Goal: Task Accomplishment & Management: Manage account settings

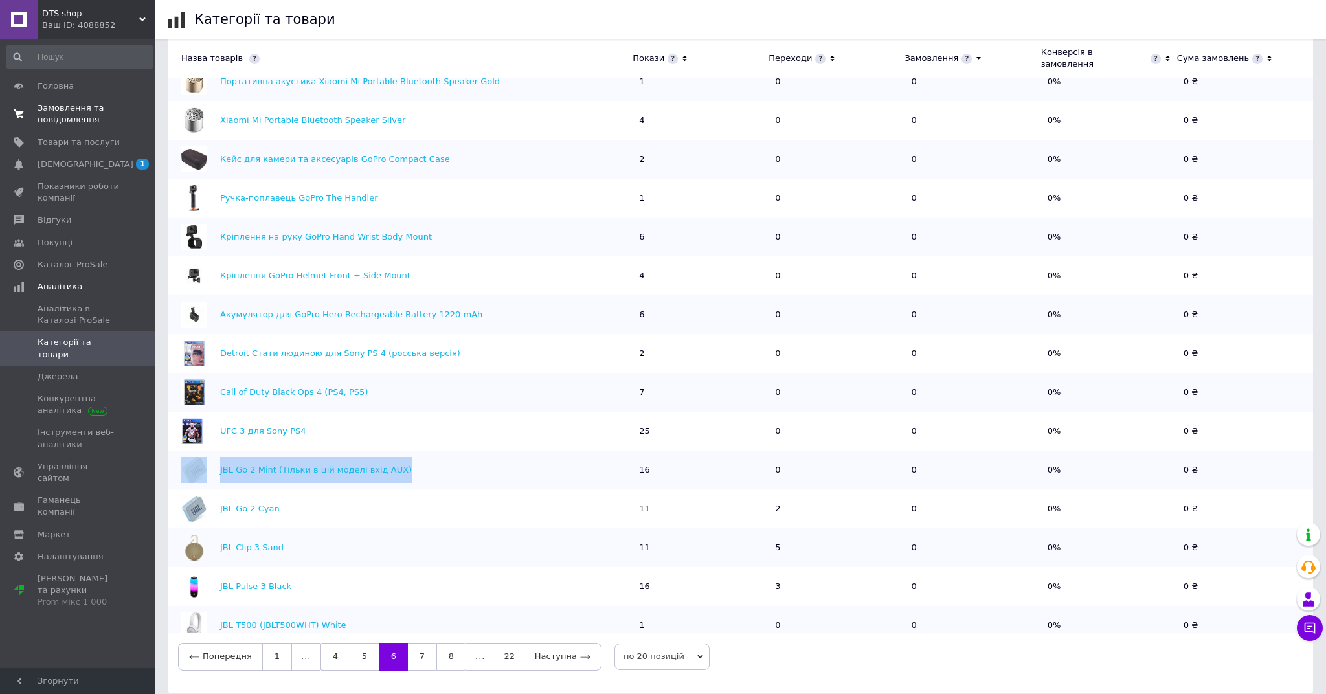
scroll to position [25, 0]
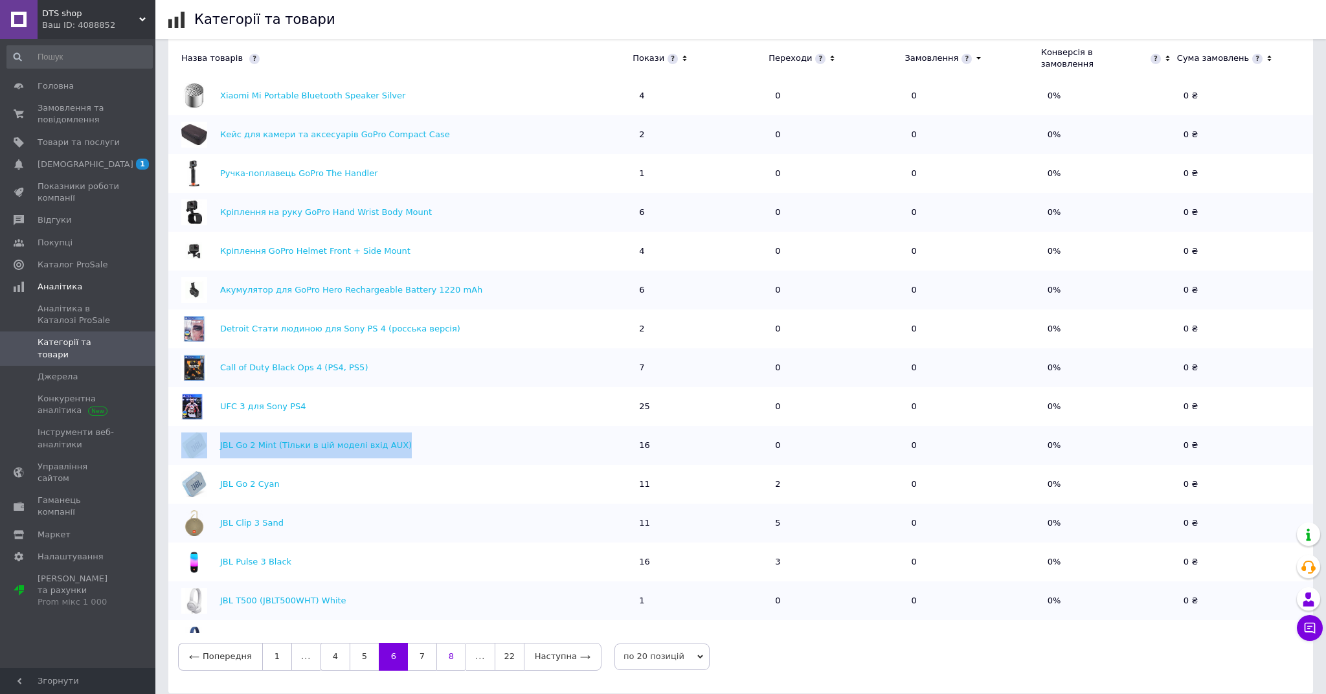
click at [423, 644] on link "7" at bounding box center [422, 656] width 28 height 27
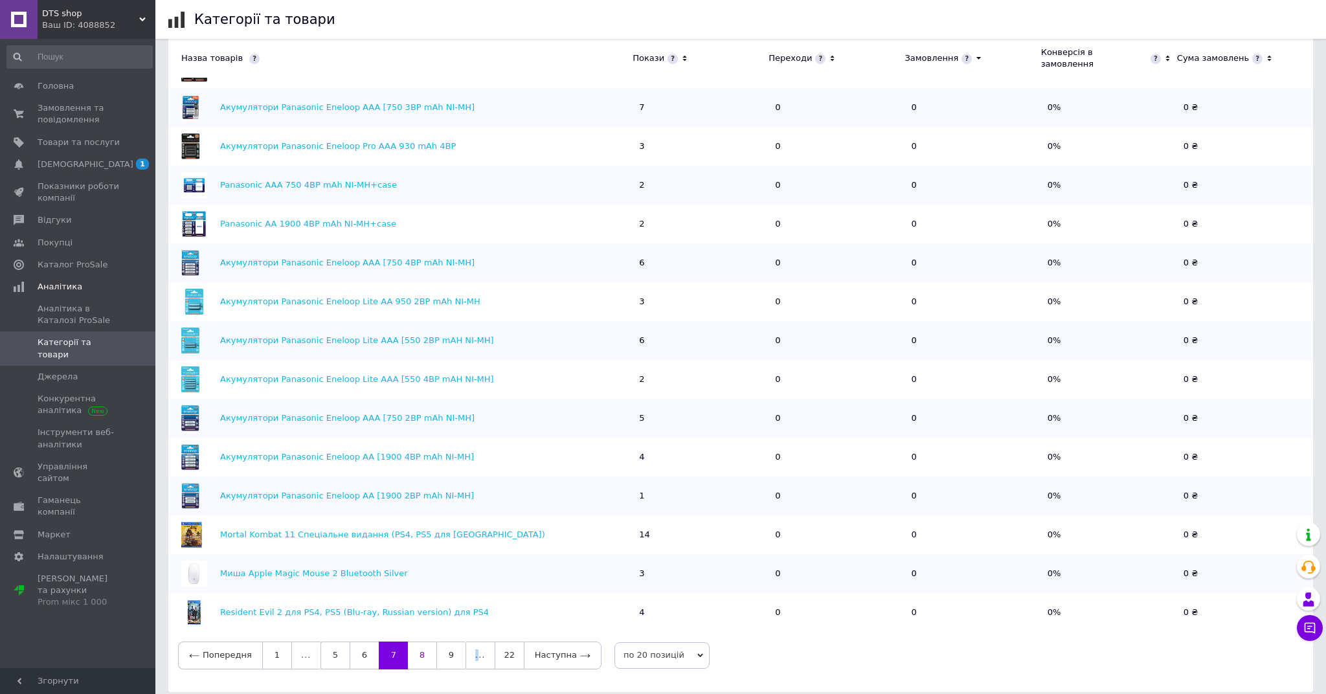
scroll to position [453, 0]
click at [416, 648] on link "8" at bounding box center [422, 656] width 28 height 27
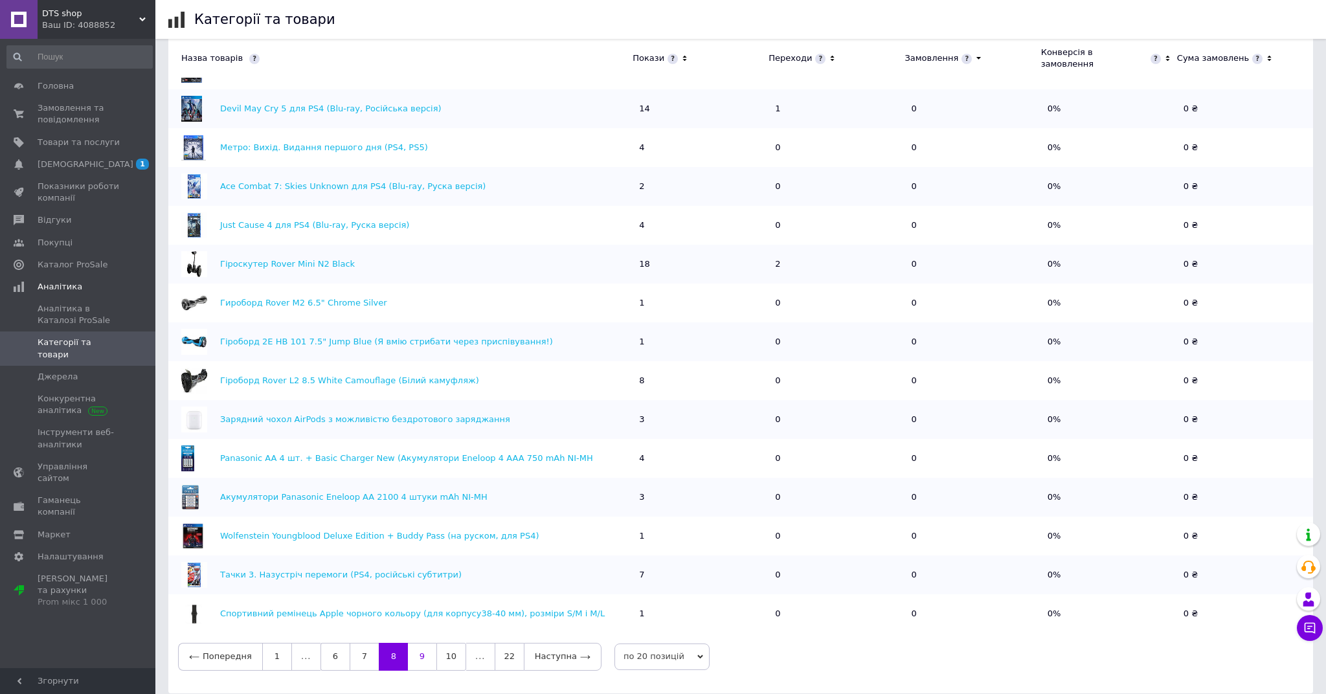
click at [418, 643] on link "9" at bounding box center [422, 656] width 28 height 27
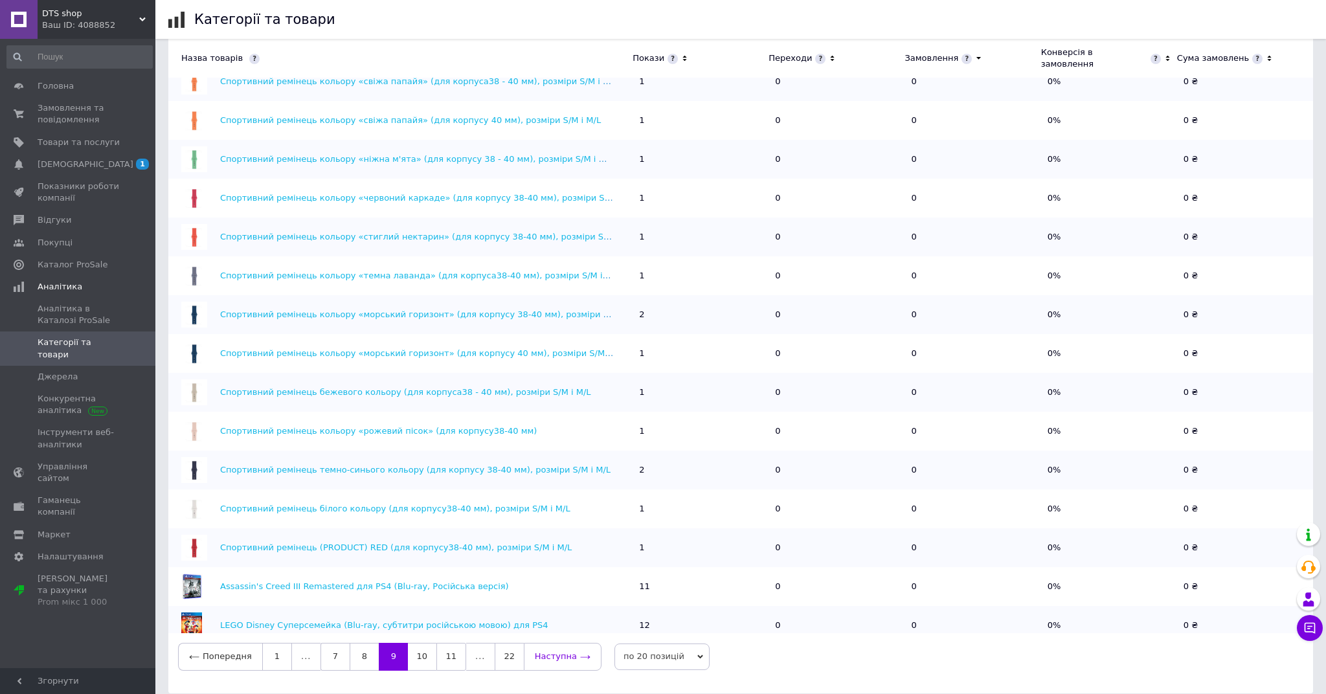
scroll to position [0, 0]
click at [422, 646] on link "10" at bounding box center [422, 656] width 28 height 27
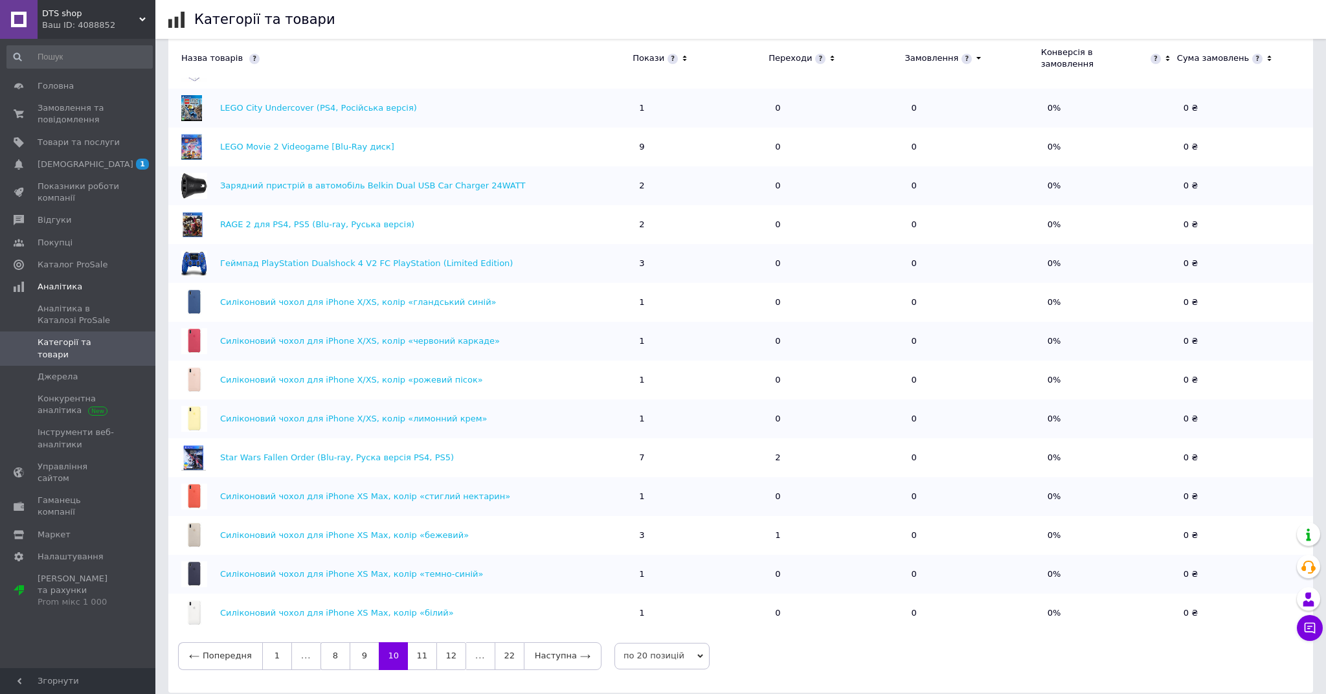
scroll to position [453, 0]
click at [453, 643] on link "12" at bounding box center [451, 656] width 30 height 27
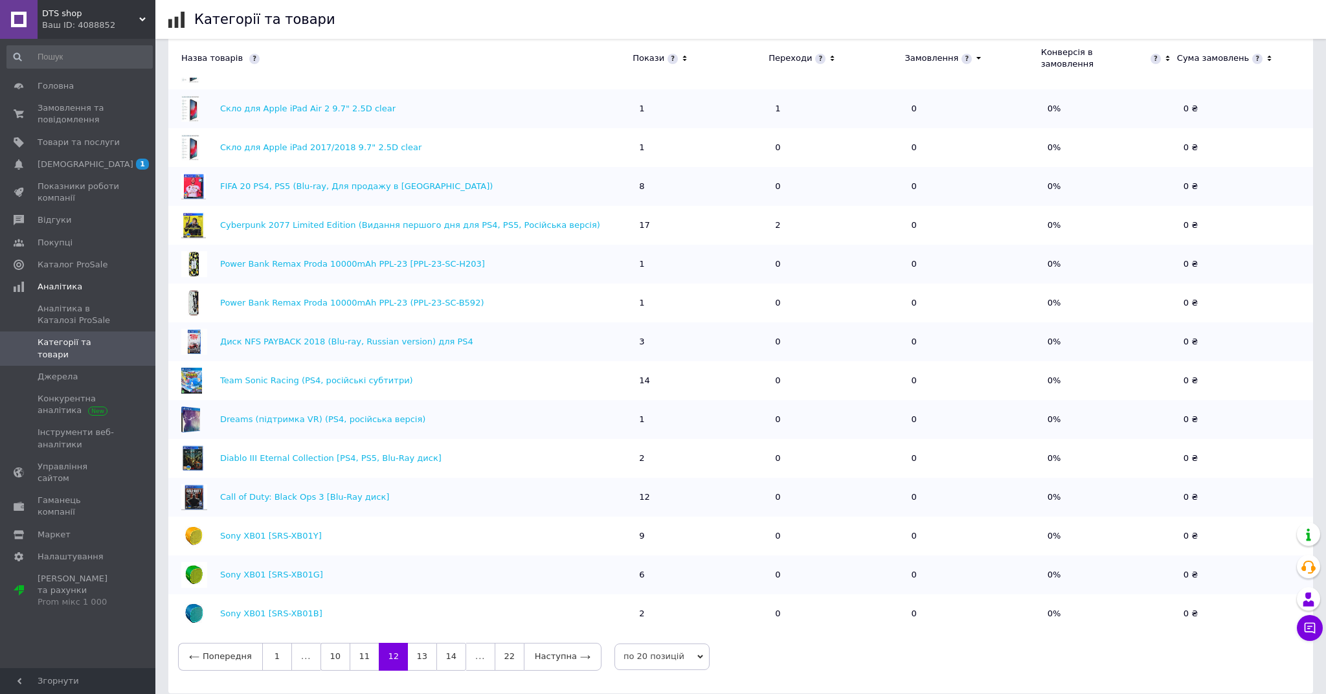
scroll to position [206, 0]
click at [453, 647] on link "14" at bounding box center [451, 656] width 30 height 27
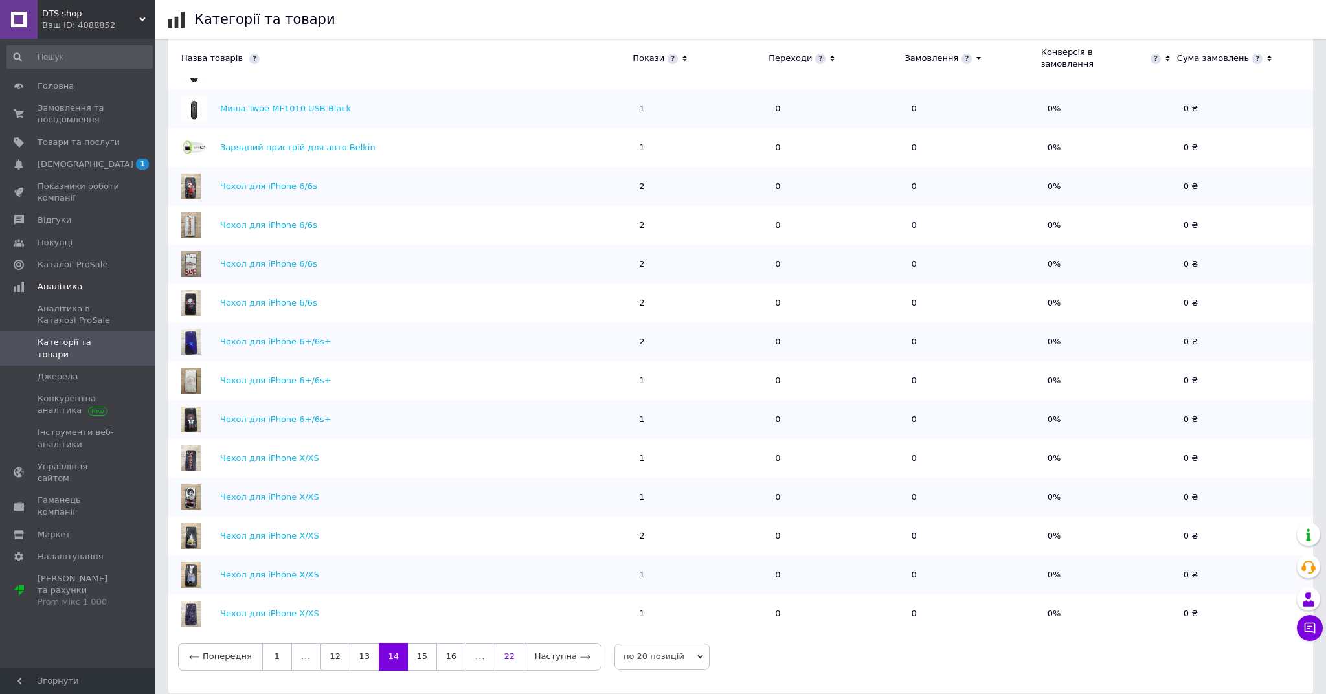
click at [507, 645] on link "22" at bounding box center [509, 656] width 29 height 27
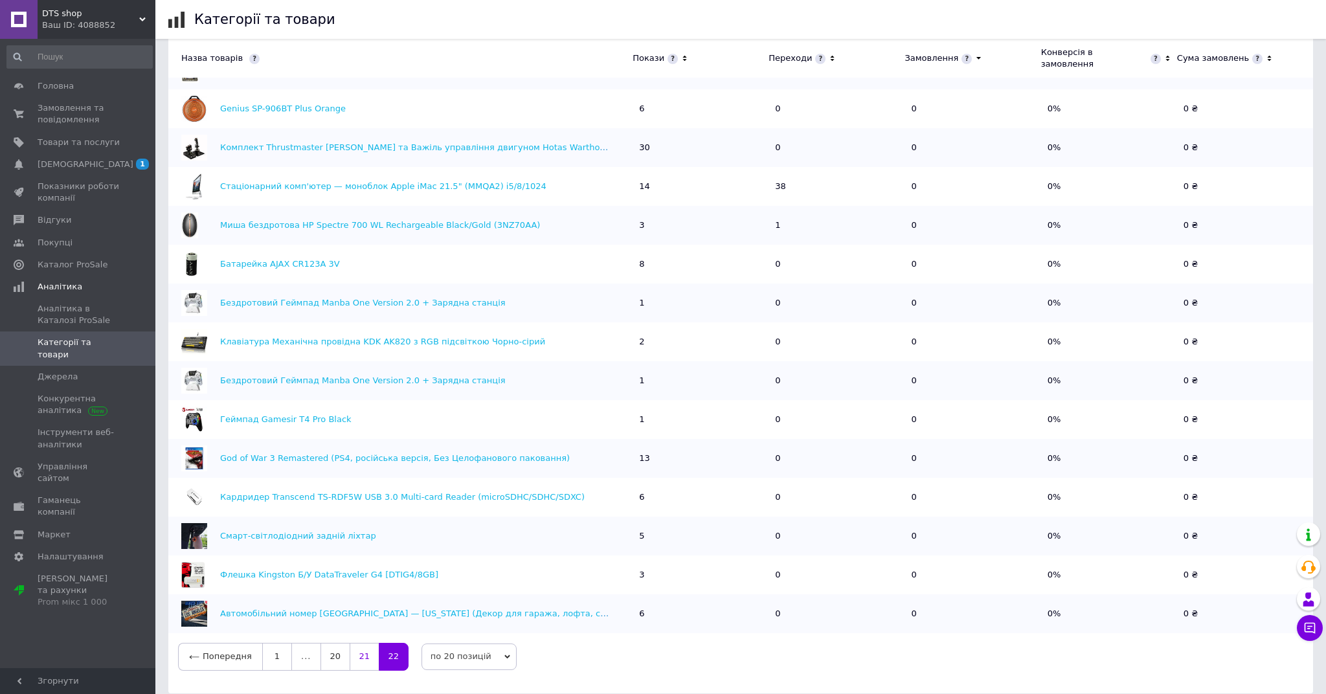
click at [360, 643] on link "21" at bounding box center [364, 656] width 29 height 27
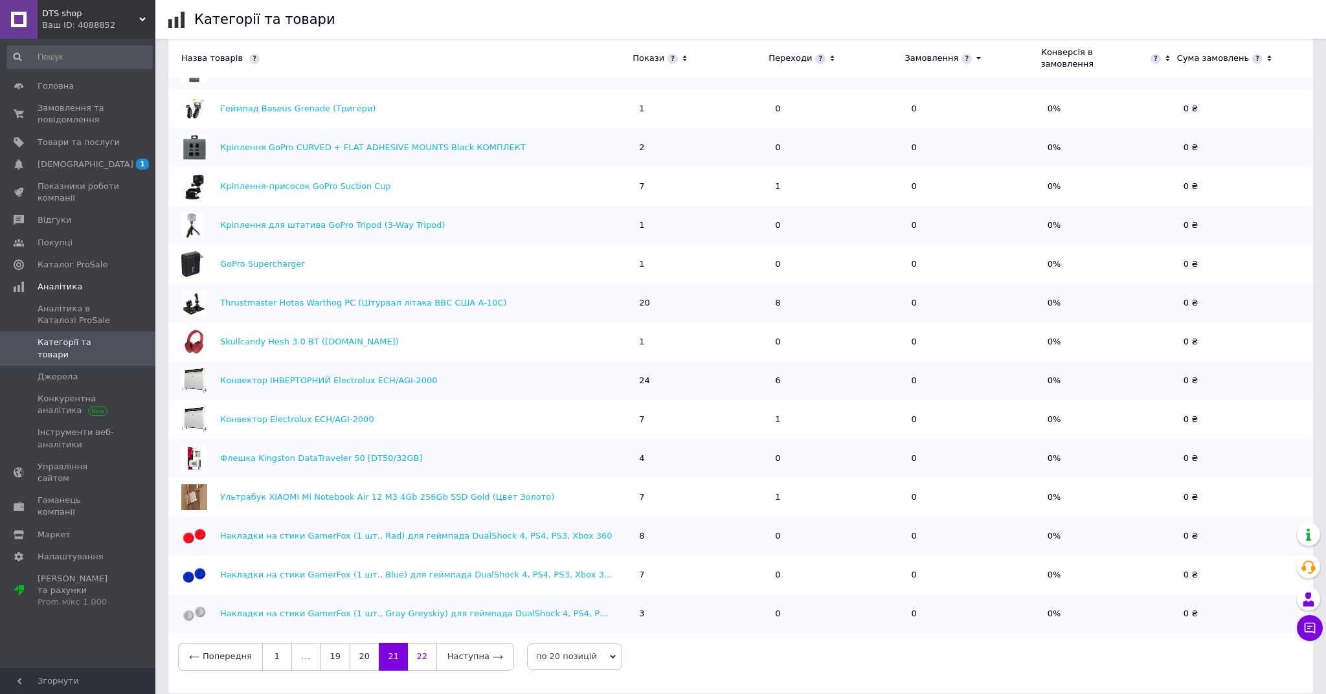
click at [418, 649] on link "22" at bounding box center [422, 656] width 28 height 27
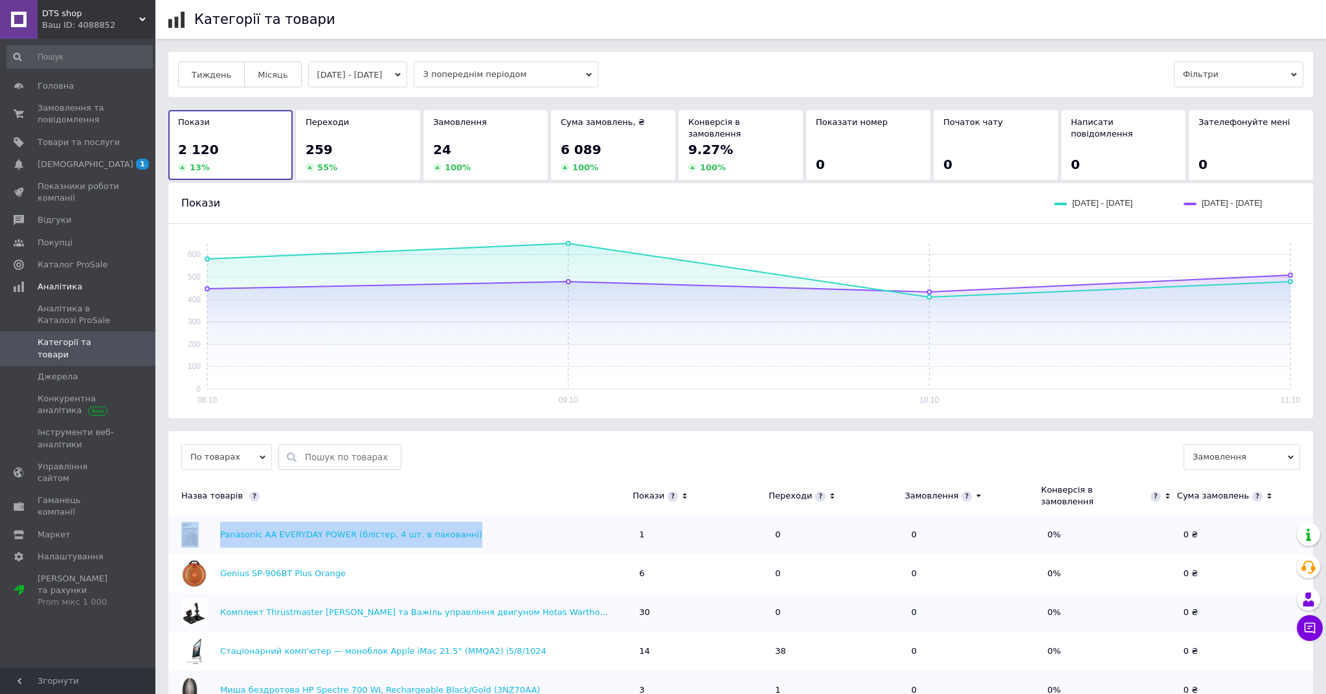
scroll to position [0, 0]
click at [368, 445] on input "text" at bounding box center [349, 457] width 89 height 25
type input "у"
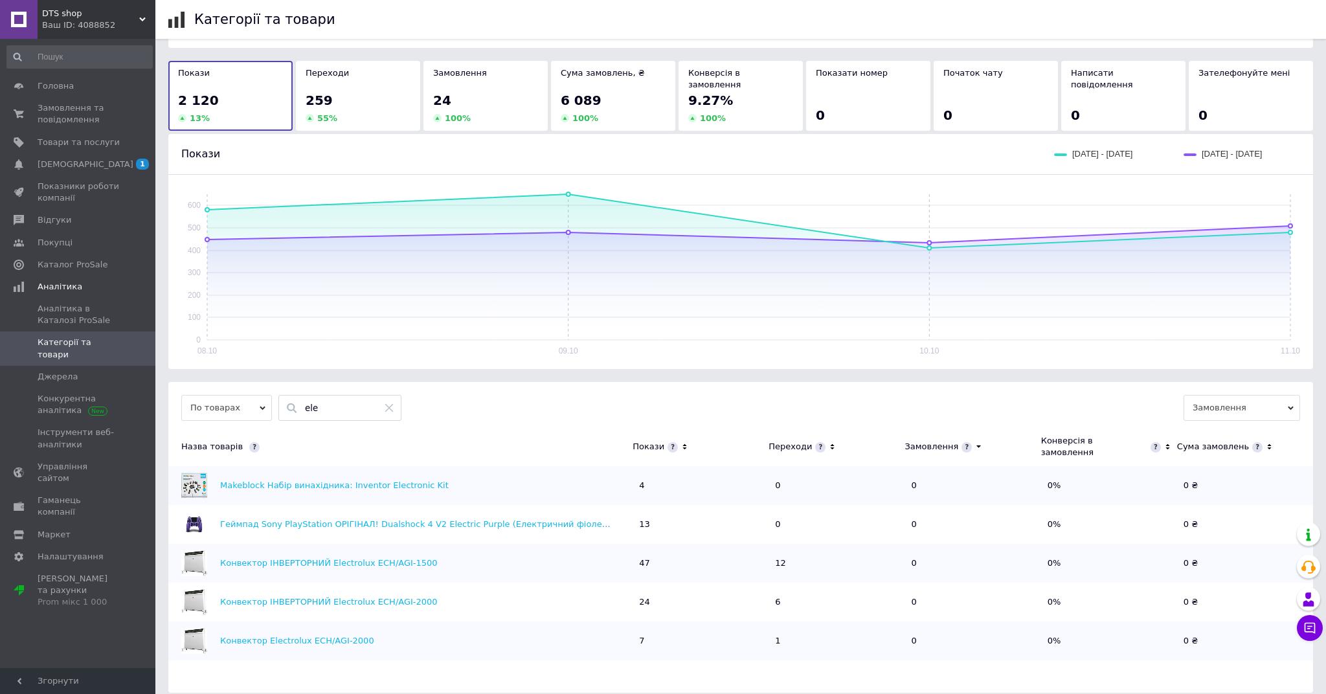
scroll to position [49, 0]
type input "ele"
click at [111, 160] on span "[DEMOGRAPHIC_DATA]" at bounding box center [79, 165] width 82 height 12
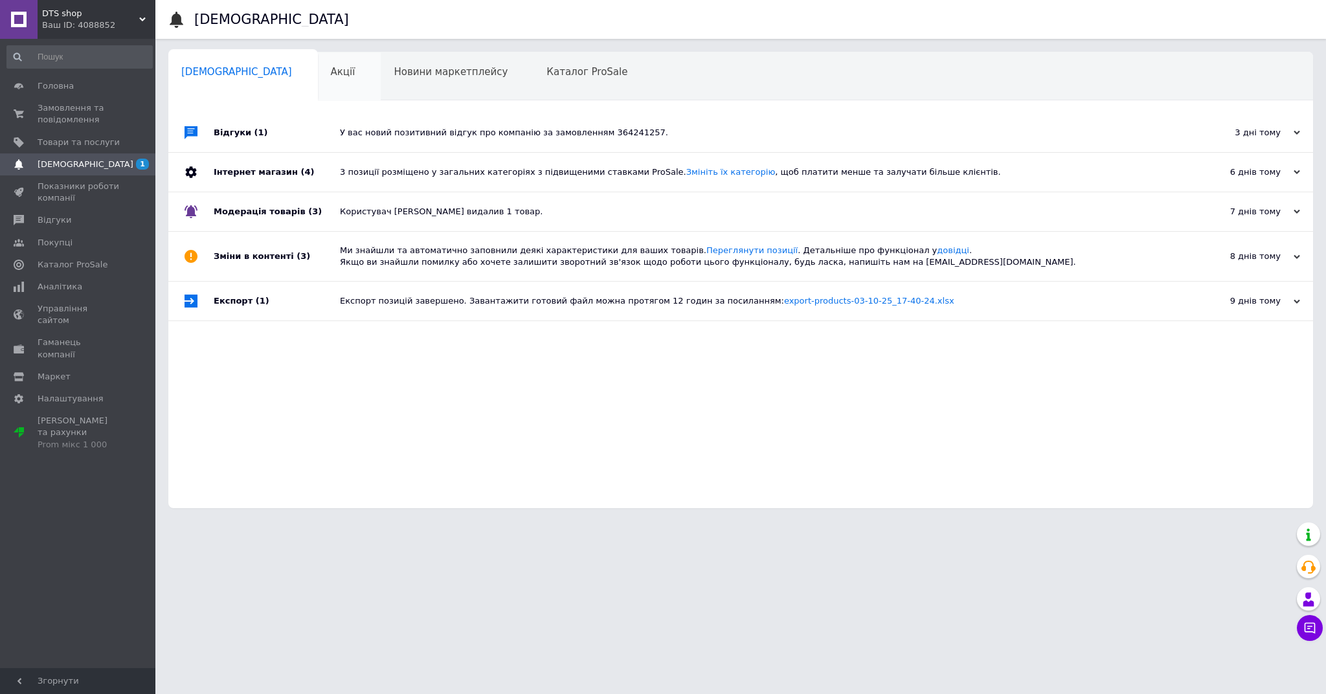
click at [318, 82] on div "Акції 0" at bounding box center [349, 76] width 63 height 49
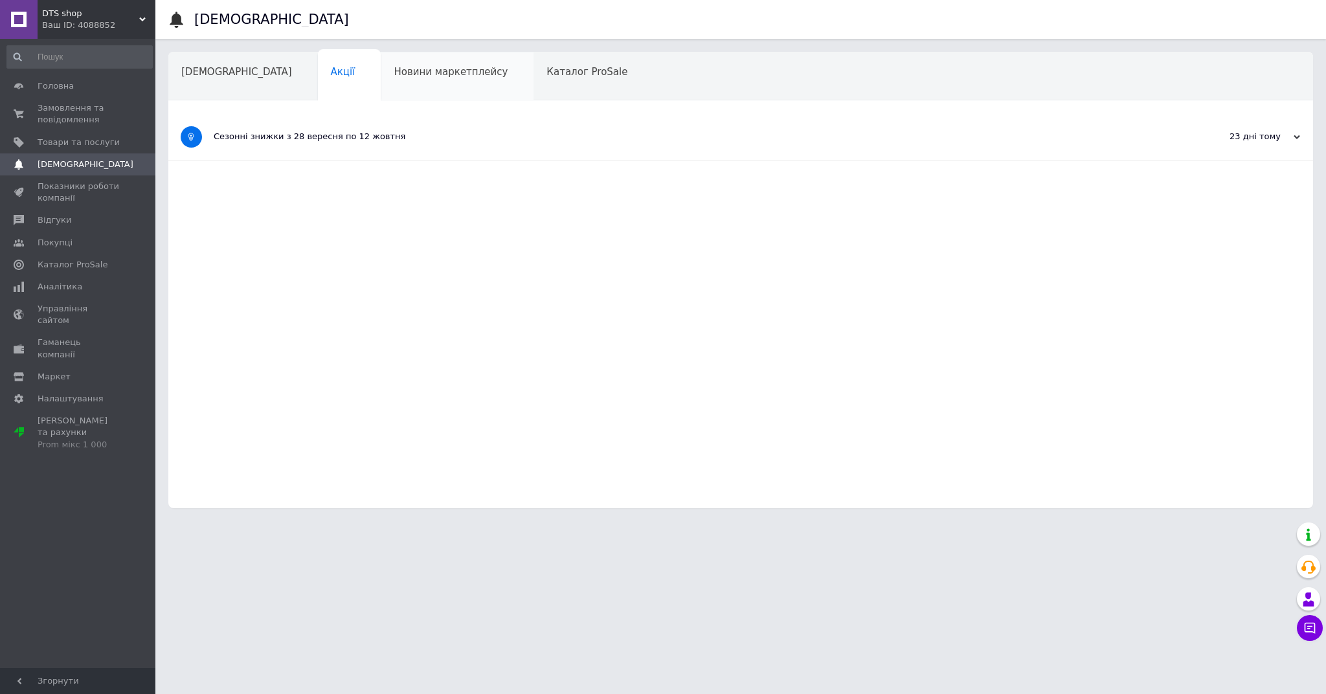
click at [394, 84] on div "Новини маркетплейсу" at bounding box center [457, 76] width 153 height 49
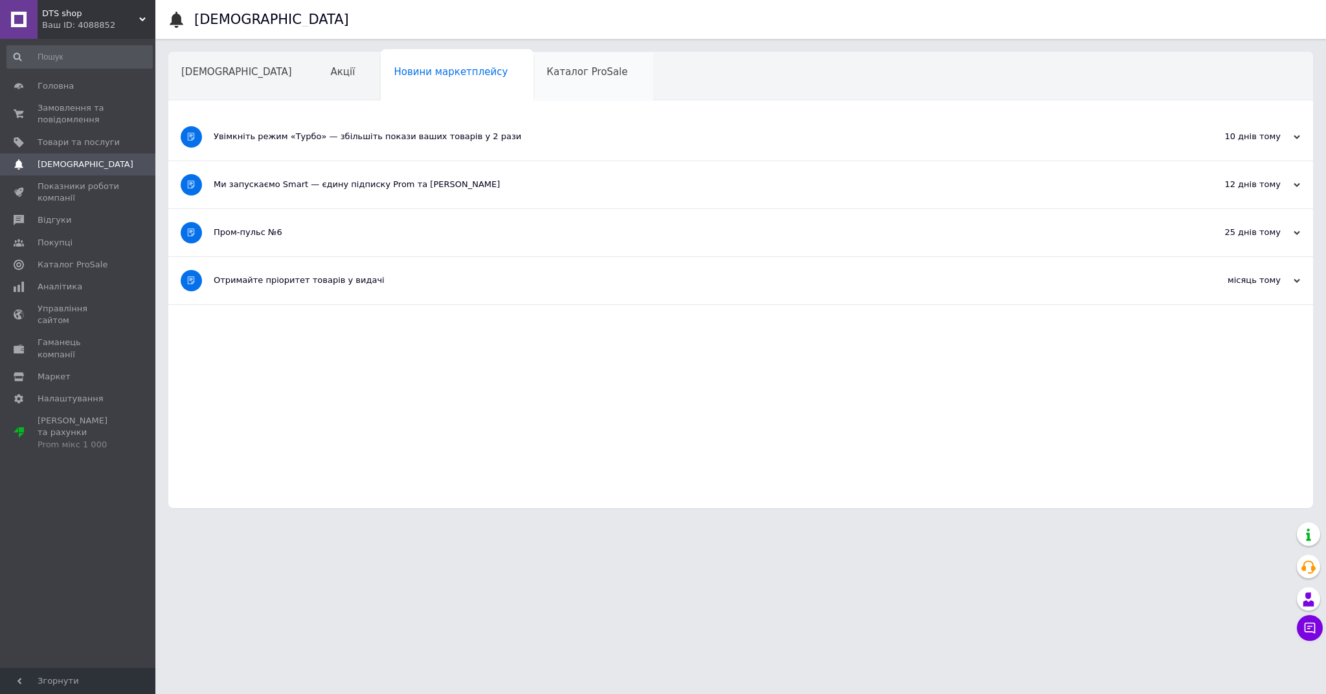
click at [539, 93] on div "Каталог ProSale" at bounding box center [593, 76] width 120 height 49
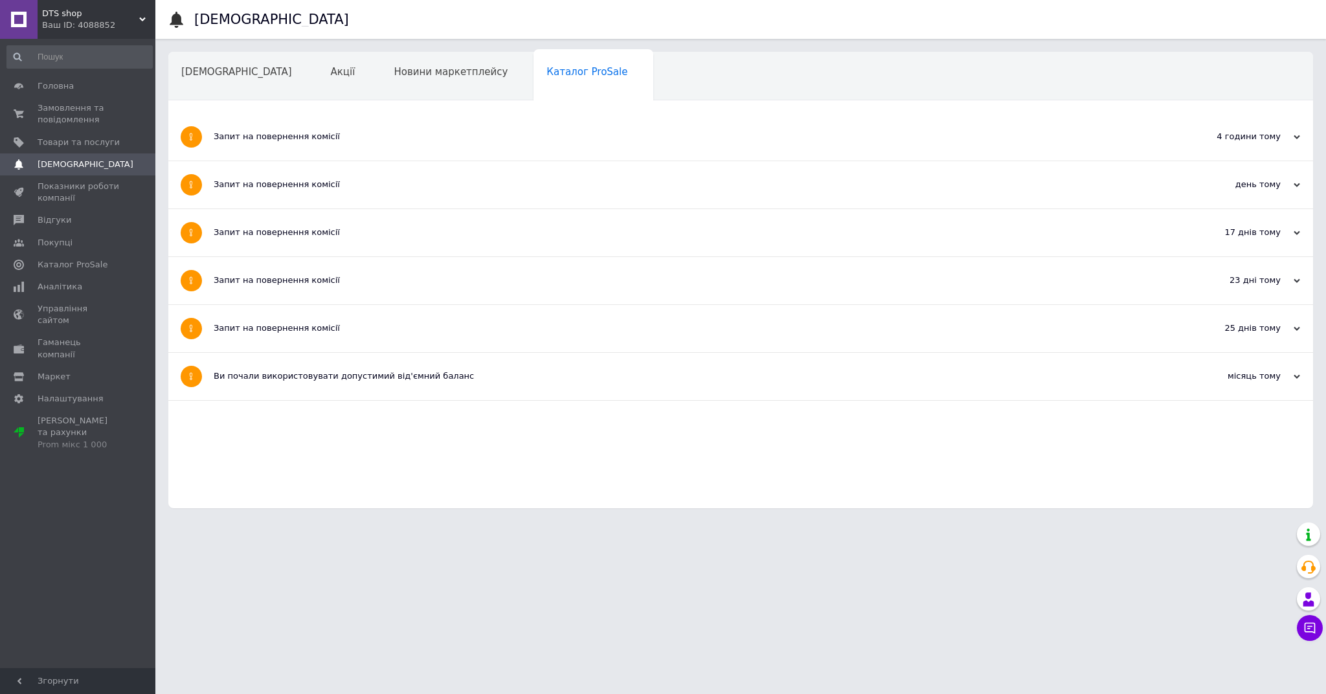
click at [310, 102] on div "Навчання та заходи" at bounding box center [239, 126] width 142 height 49
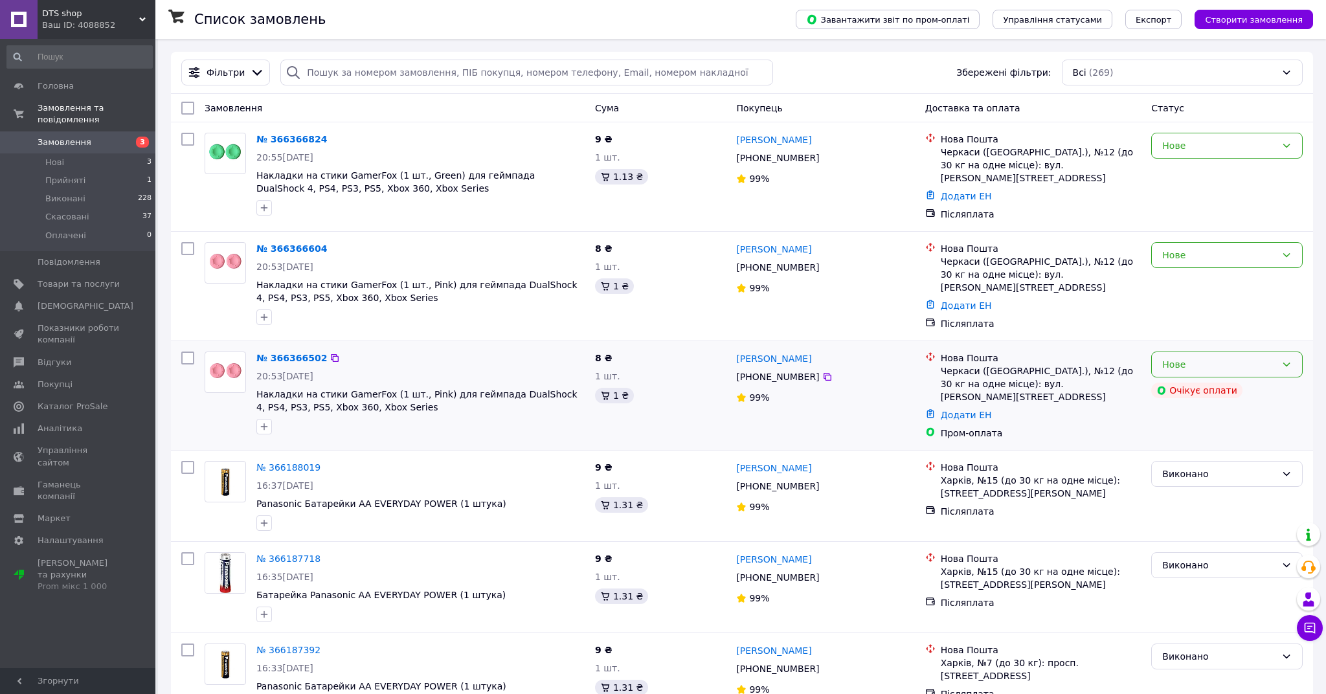
drag, startPoint x: 1209, startPoint y: 355, endPoint x: 1299, endPoint y: 352, distance: 89.4
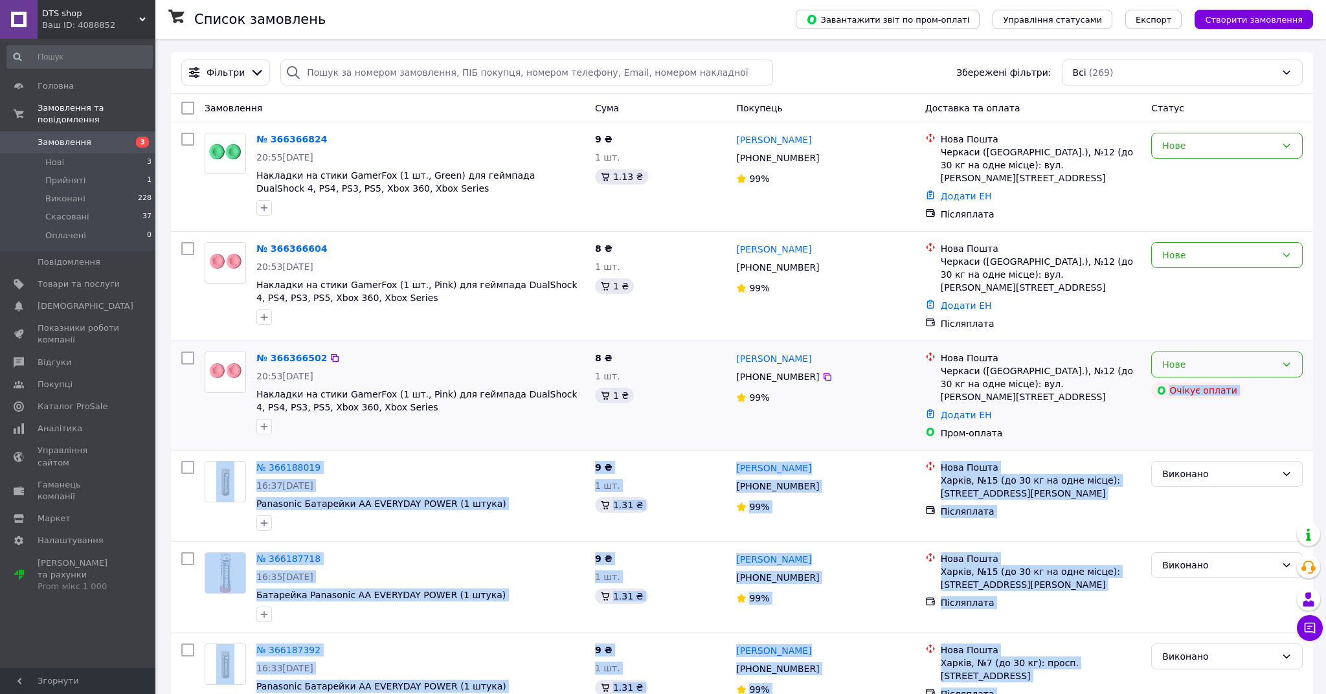
click at [1251, 357] on div "Нове" at bounding box center [1219, 364] width 114 height 14
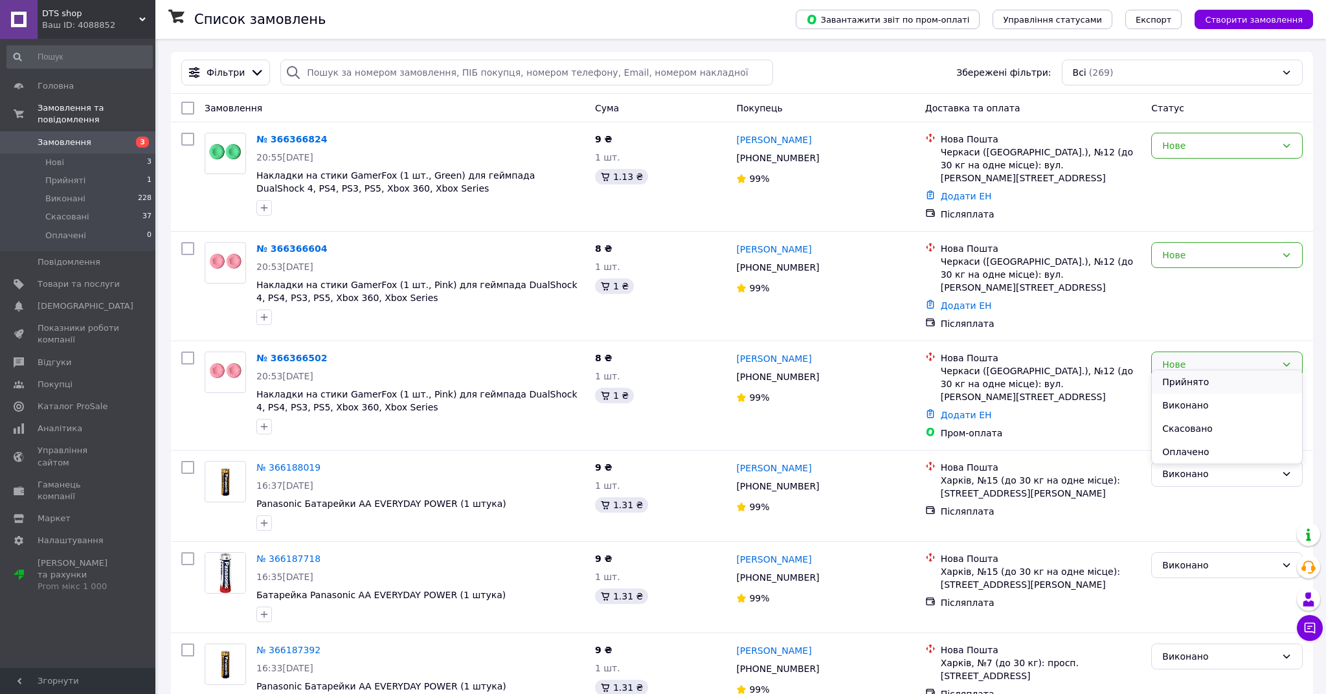
click at [1218, 377] on li "Прийнято" at bounding box center [1227, 381] width 150 height 23
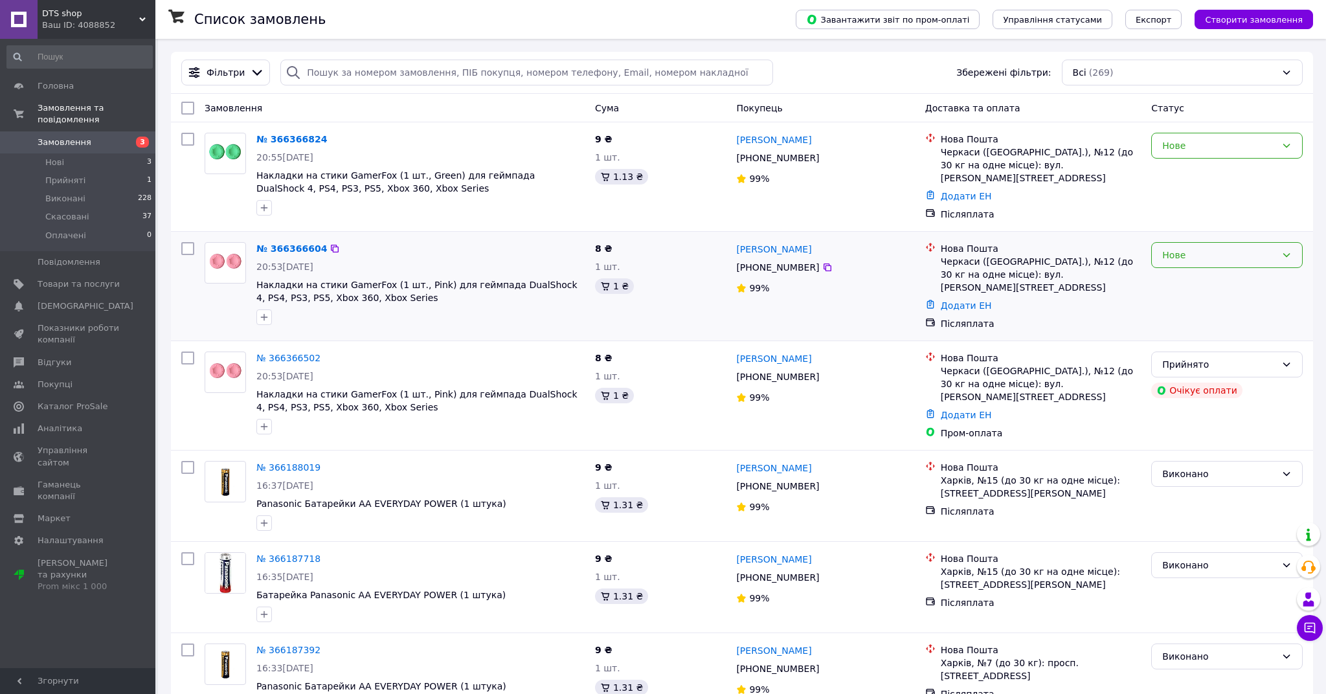
click at [1243, 248] on div "Нове" at bounding box center [1219, 255] width 114 height 14
drag, startPoint x: 1205, startPoint y: 278, endPoint x: 1204, endPoint y: 224, distance: 53.8
click at [1205, 278] on li "Прийнято" at bounding box center [1227, 277] width 150 height 23
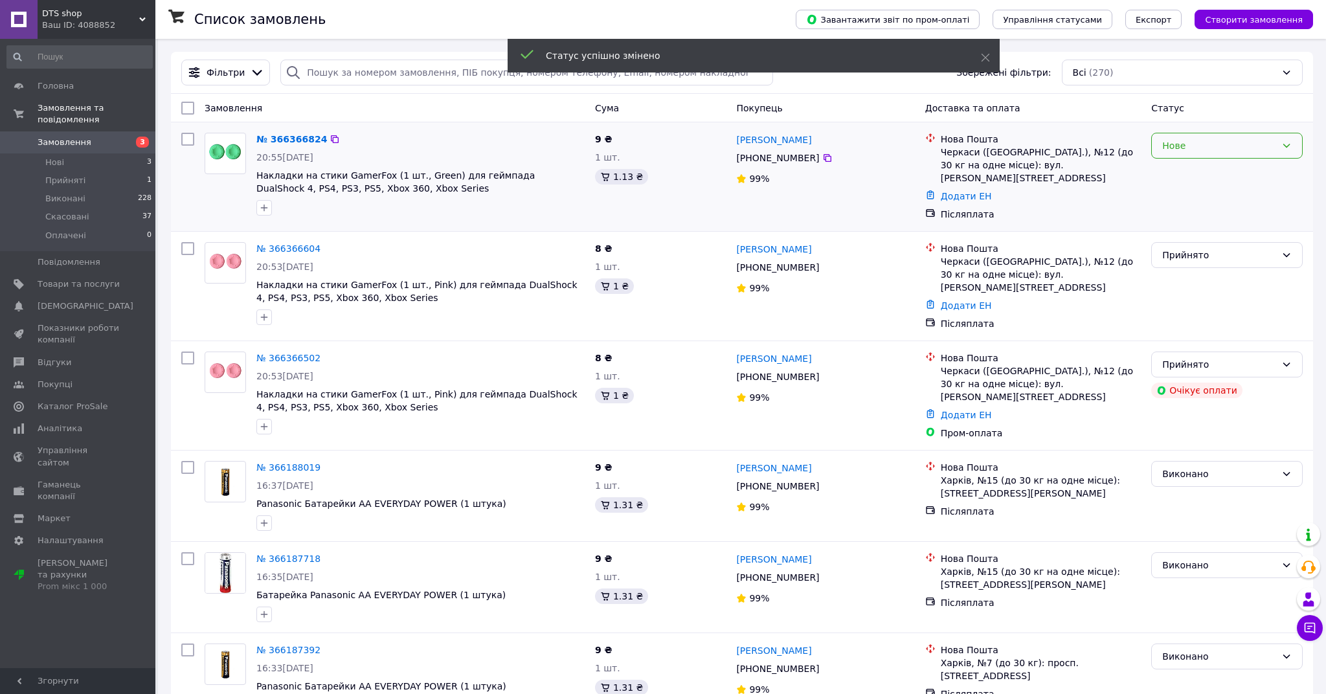
click at [1187, 149] on div "Нове" at bounding box center [1219, 146] width 114 height 14
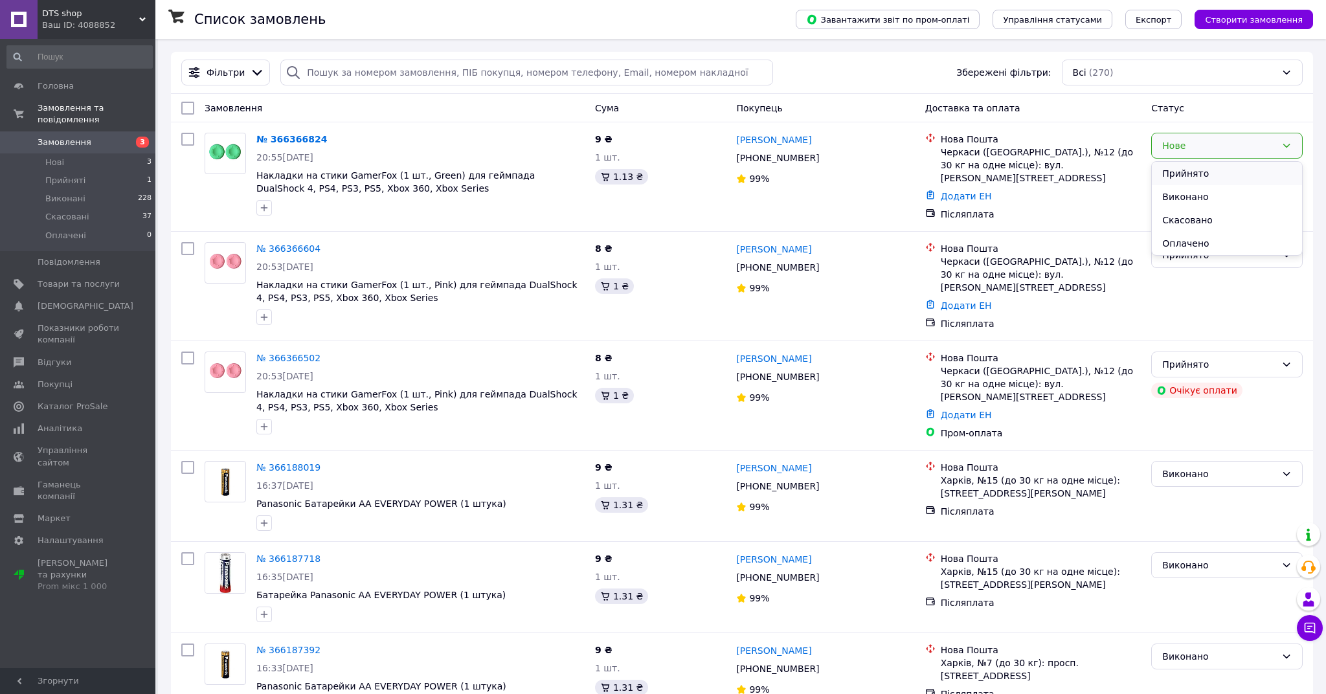
click at [1176, 174] on li "Прийнято" at bounding box center [1227, 173] width 150 height 23
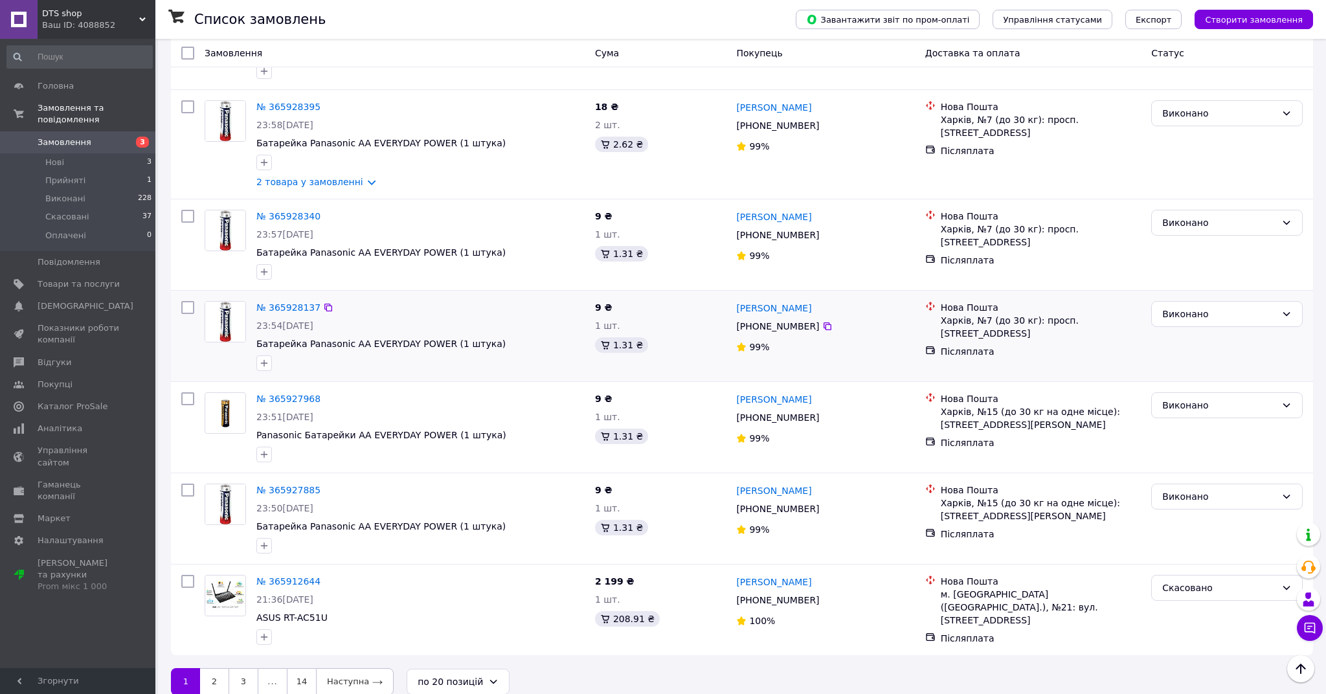
scroll to position [1429, 0]
click at [221, 669] on link "2" at bounding box center [214, 682] width 28 height 27
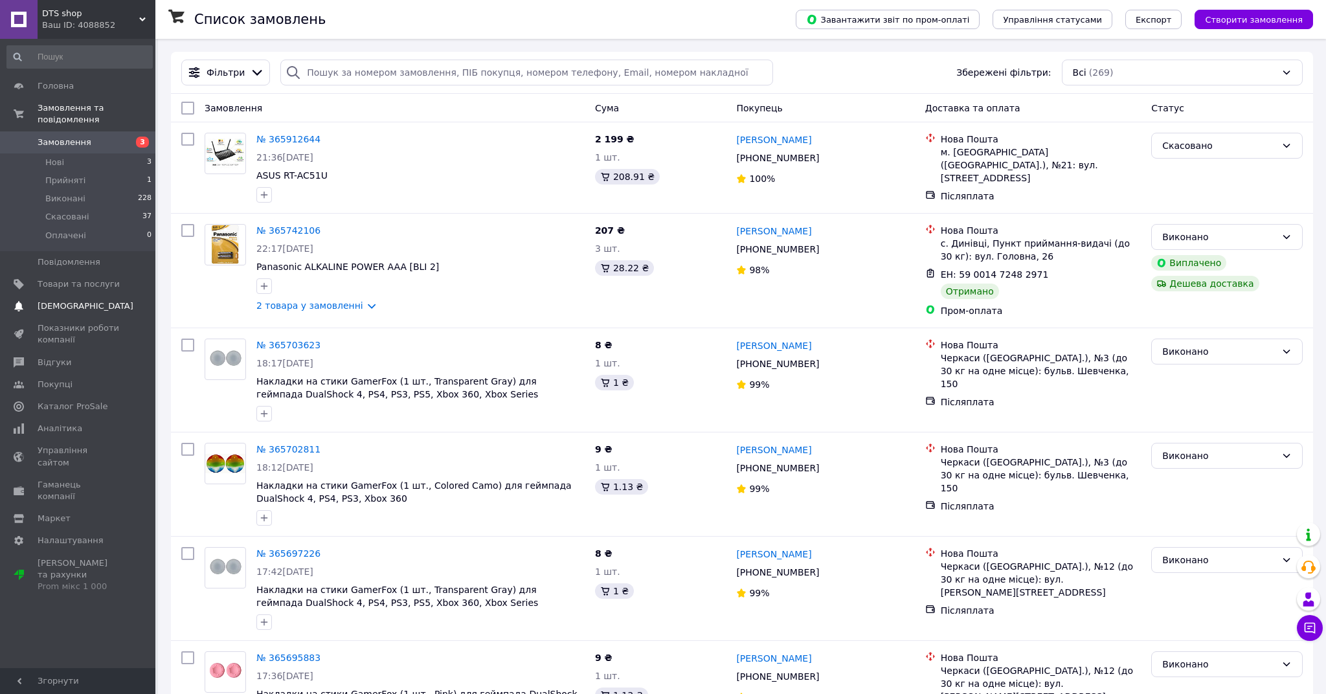
click at [58, 303] on span "[DEMOGRAPHIC_DATA]" at bounding box center [86, 306] width 96 height 12
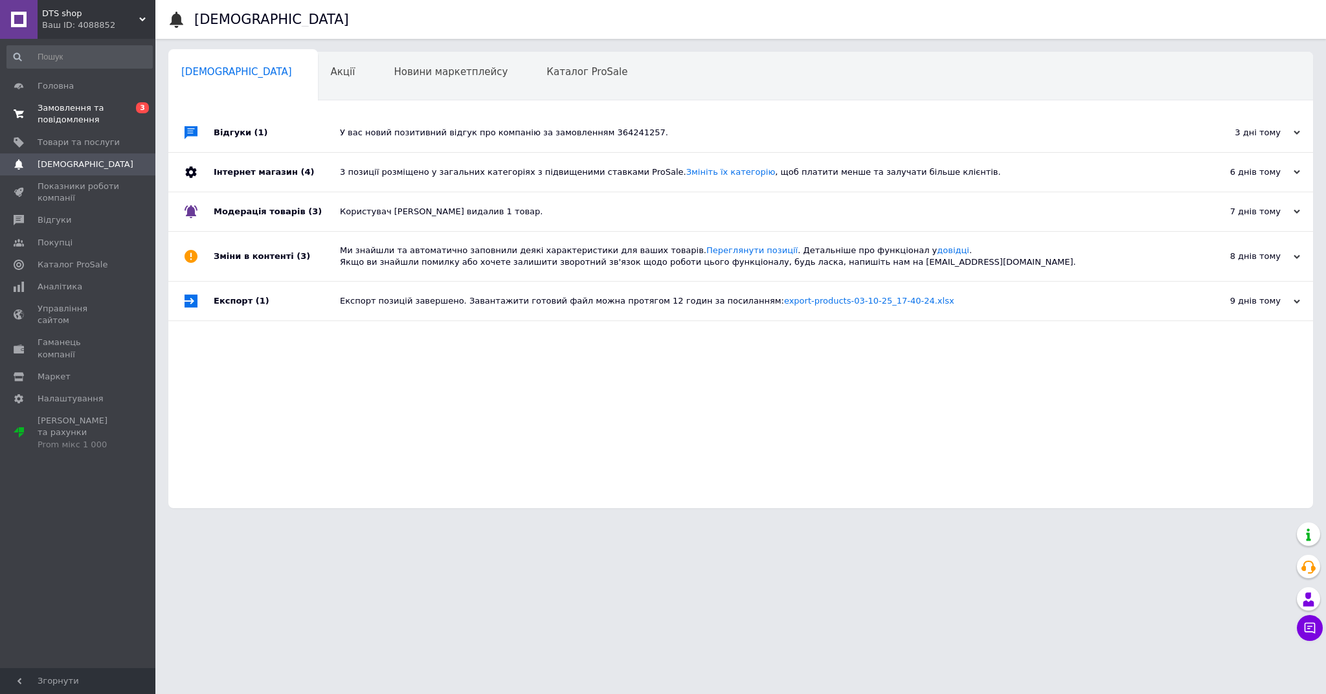
click at [61, 103] on span "Замовлення та повідомлення" at bounding box center [79, 113] width 82 height 23
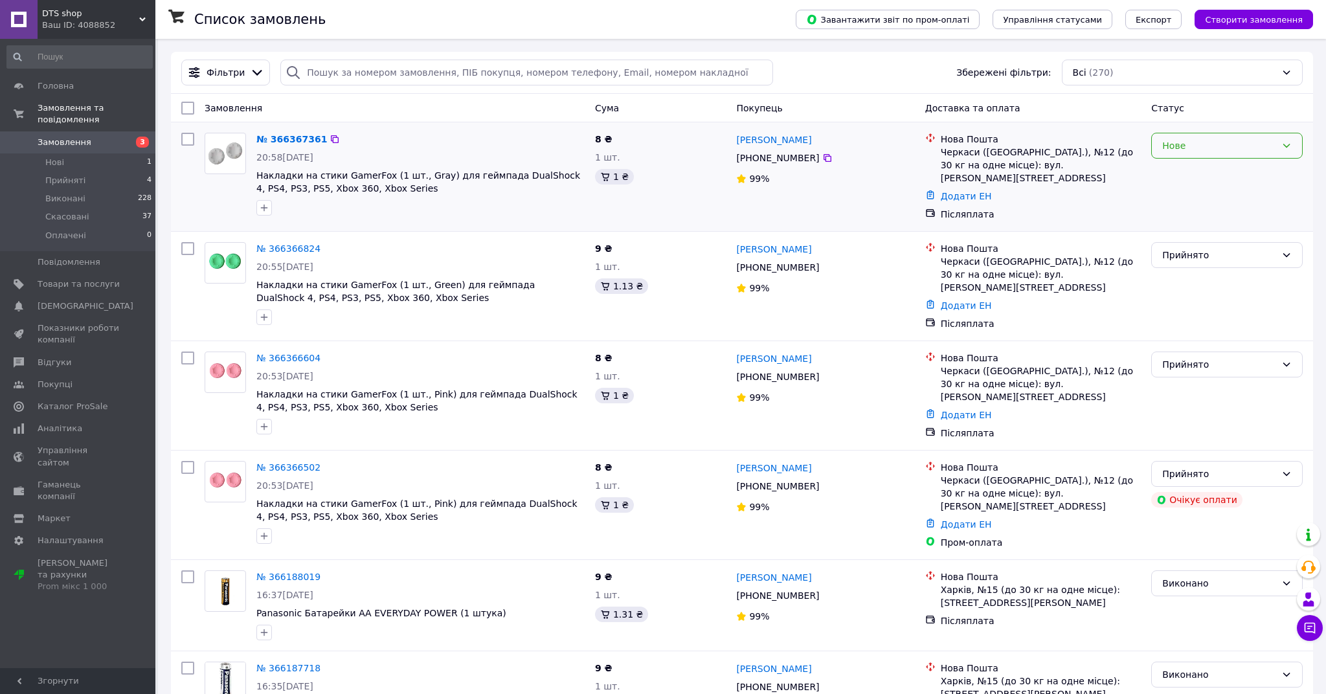
click at [1220, 150] on div "Нове" at bounding box center [1219, 146] width 114 height 14
click at [1216, 171] on li "Прийнято" at bounding box center [1227, 173] width 150 height 23
click at [62, 424] on span "Аналітика" at bounding box center [60, 429] width 45 height 12
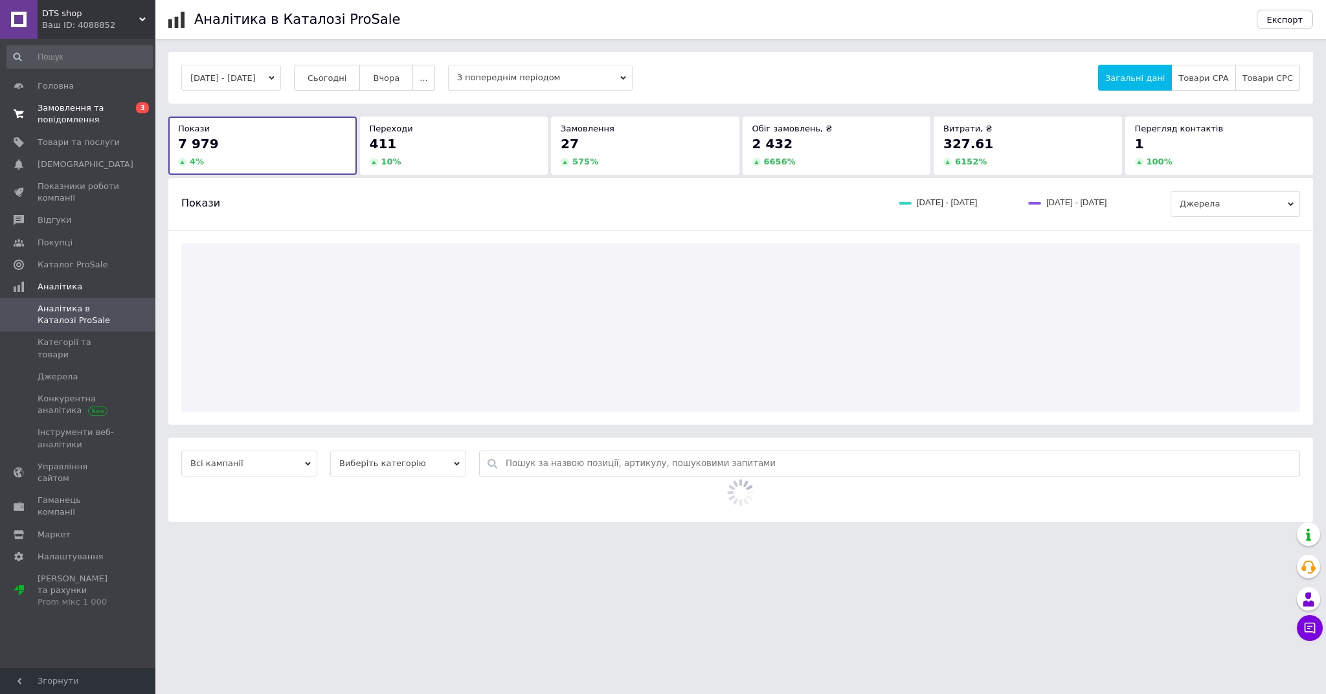
click at [86, 113] on span "Замовлення та повідомлення" at bounding box center [79, 113] width 82 height 23
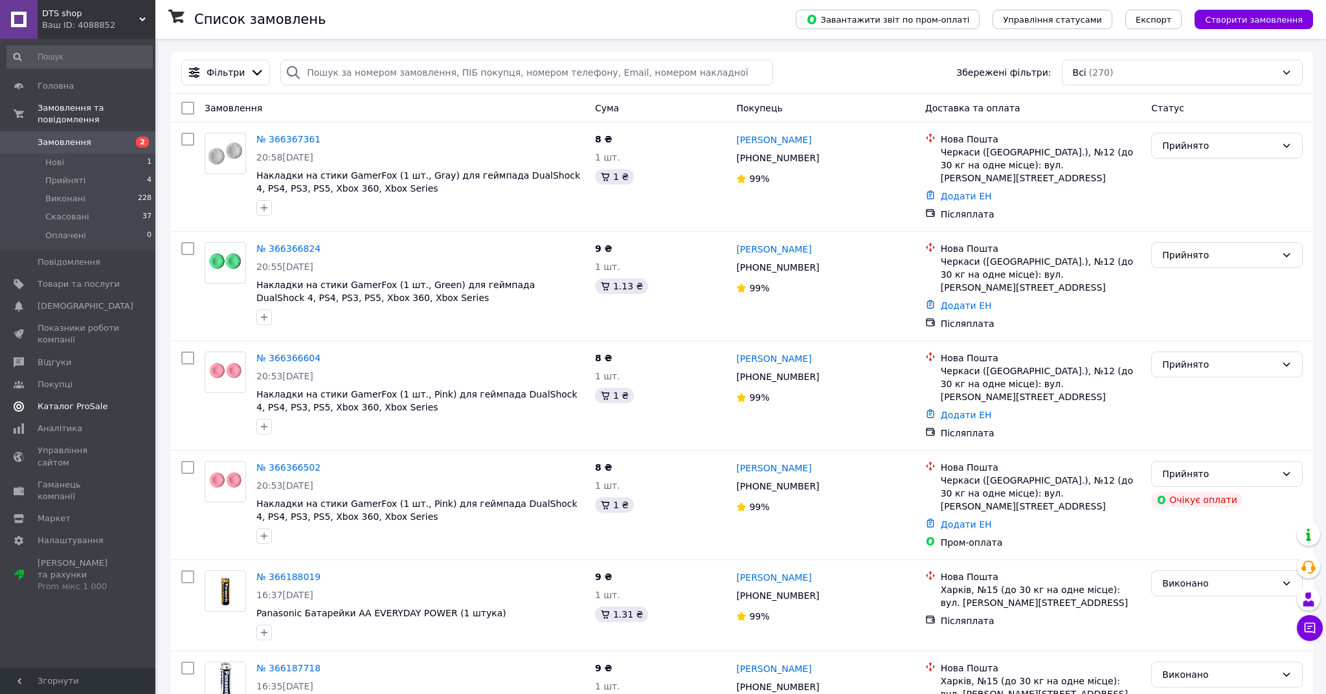
click at [65, 361] on span "Відгуки" at bounding box center [55, 363] width 34 height 12
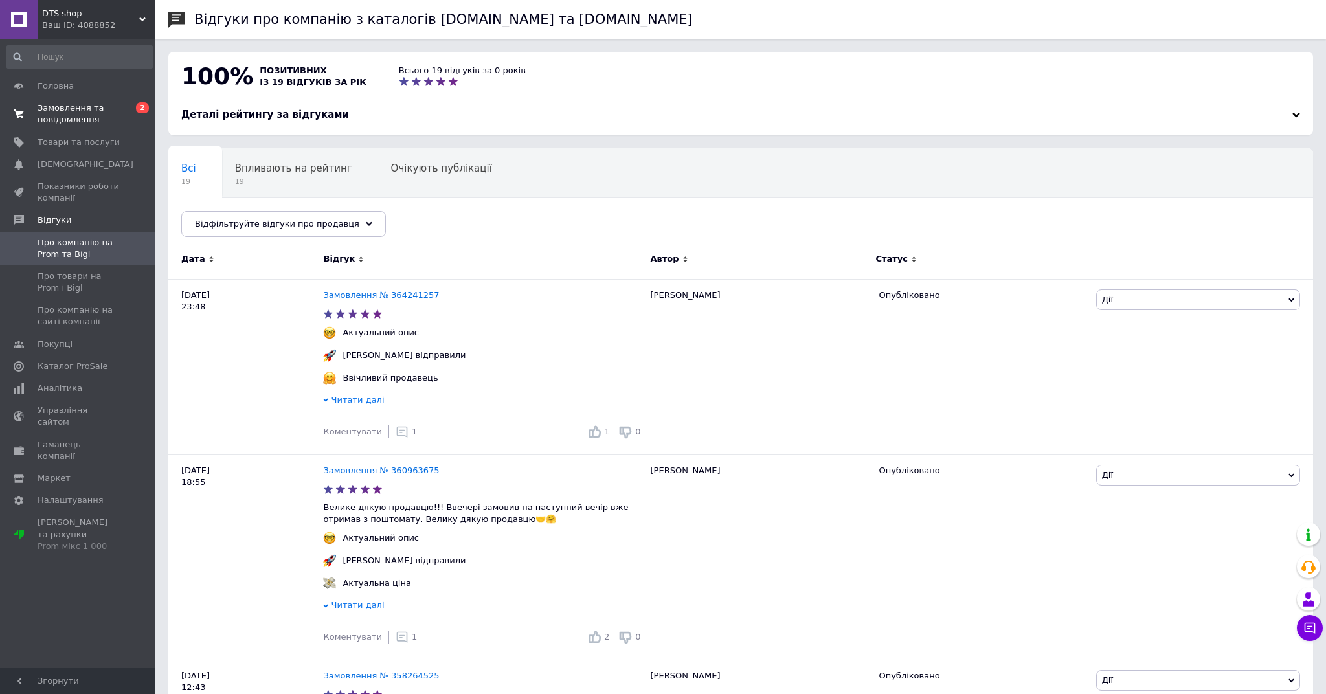
click at [88, 109] on span "Замовлення та повідомлення" at bounding box center [79, 113] width 82 height 23
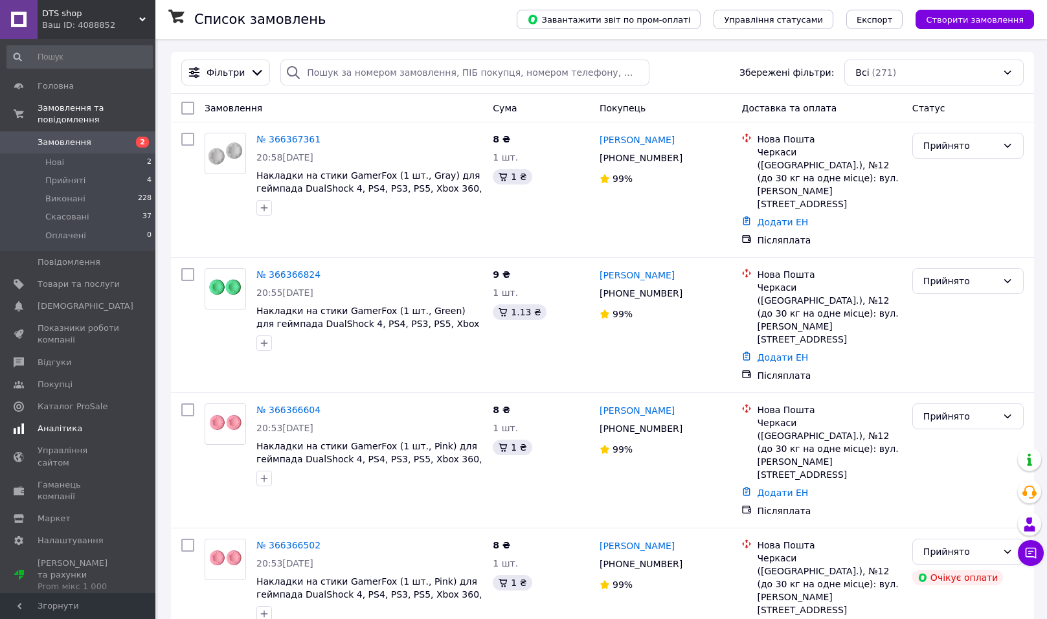
click at [68, 427] on span "Аналітика" at bounding box center [60, 429] width 45 height 12
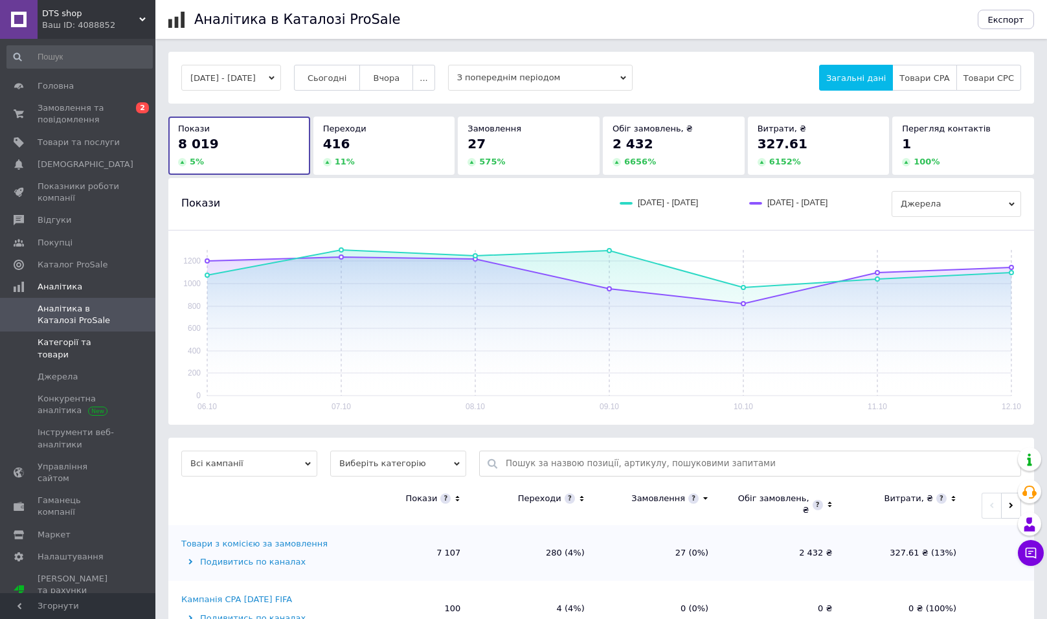
click at [109, 341] on span "Категорії та товари" at bounding box center [79, 348] width 82 height 23
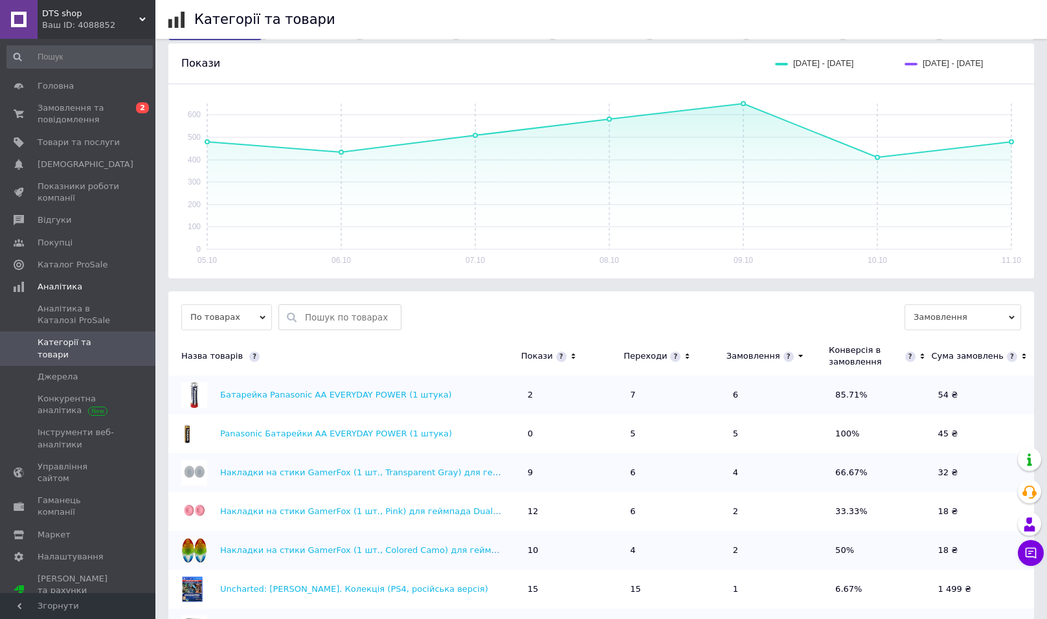
scroll to position [171, 0]
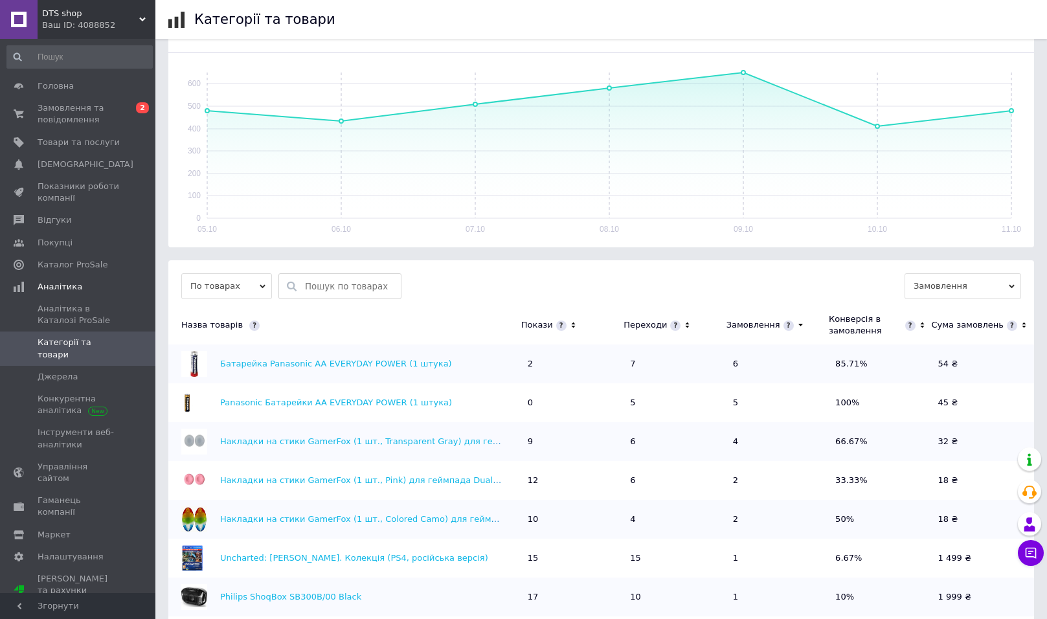
click at [645, 327] on div "Переходи" at bounding box center [644, 325] width 43 height 12
click at [683, 324] on icon at bounding box center [687, 325] width 8 height 11
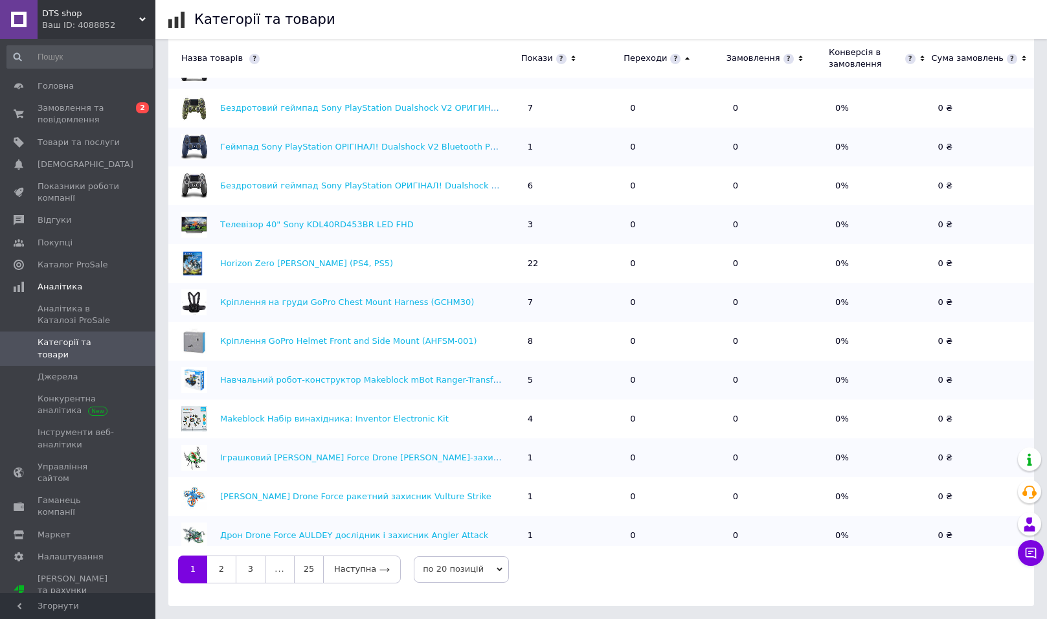
scroll to position [465, 0]
click at [309, 568] on link "25" at bounding box center [308, 569] width 29 height 27
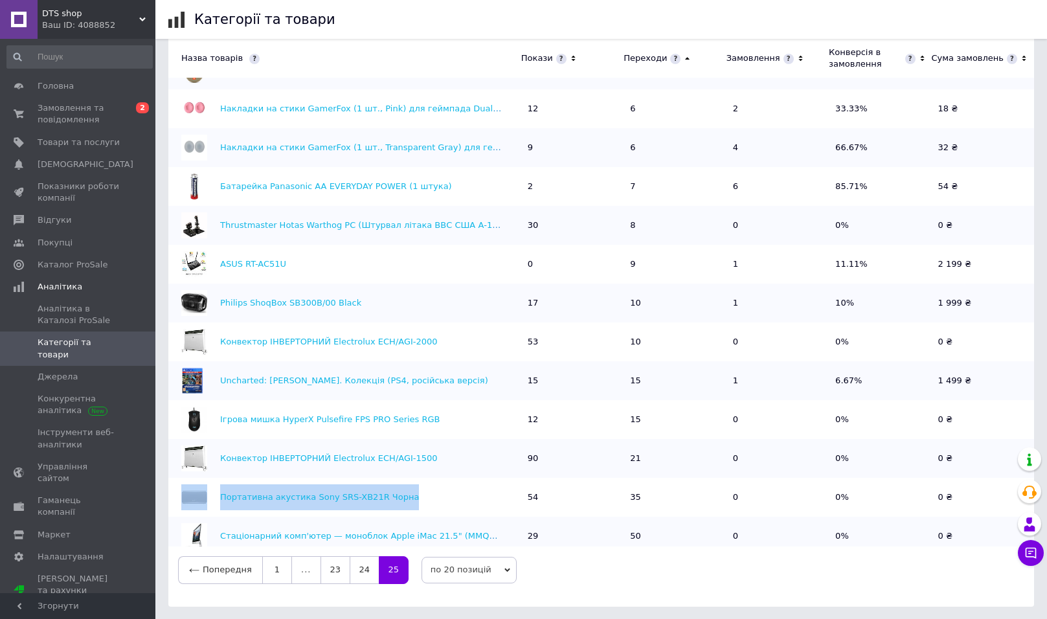
scroll to position [0, 0]
click at [314, 300] on link "Philips ShoqBox SB300B/00 Black" at bounding box center [290, 303] width 141 height 10
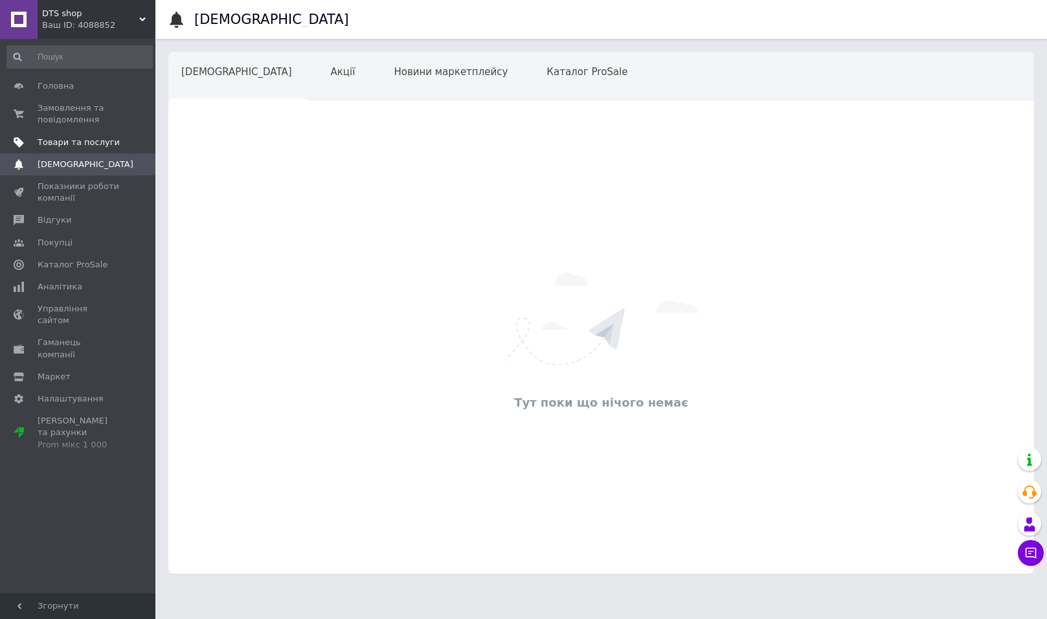
click at [86, 139] on span "Товари та послуги" at bounding box center [79, 143] width 82 height 12
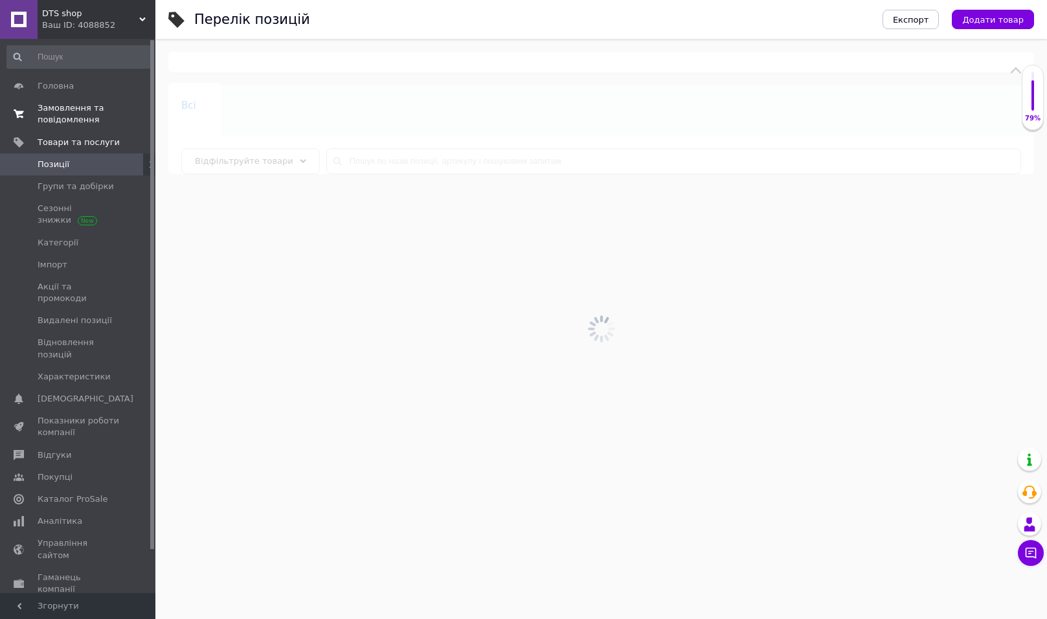
click at [78, 111] on span "Замовлення та повідомлення" at bounding box center [79, 113] width 82 height 23
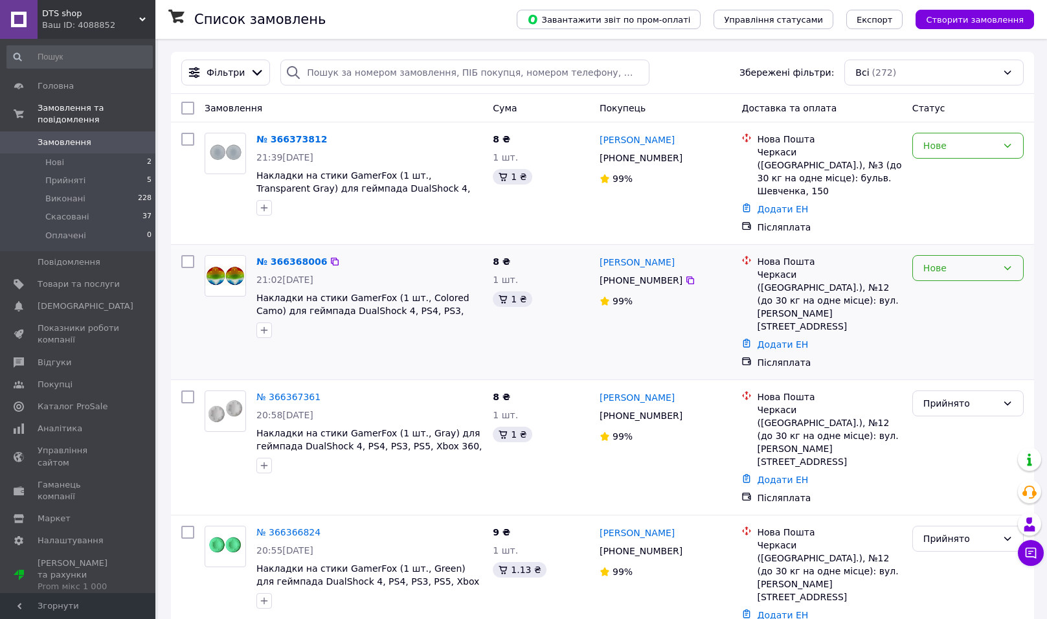
click at [967, 261] on div "Нове" at bounding box center [960, 268] width 74 height 14
click at [954, 281] on li "Прийнято" at bounding box center [968, 282] width 110 height 23
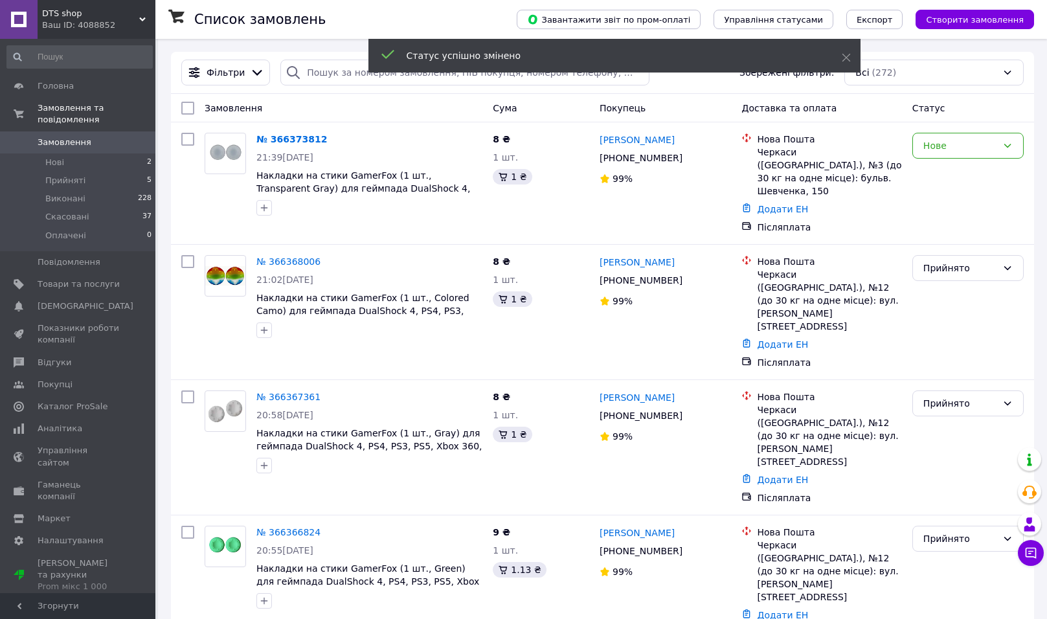
click at [956, 146] on div "Нове" at bounding box center [960, 146] width 74 height 14
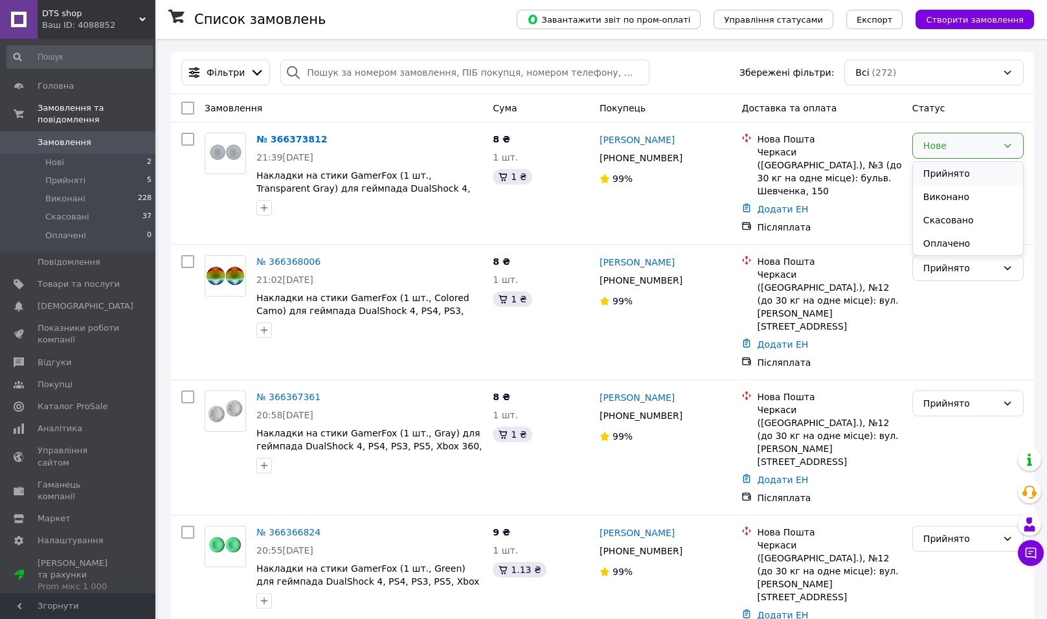
click at [951, 167] on li "Прийнято" at bounding box center [968, 173] width 110 height 23
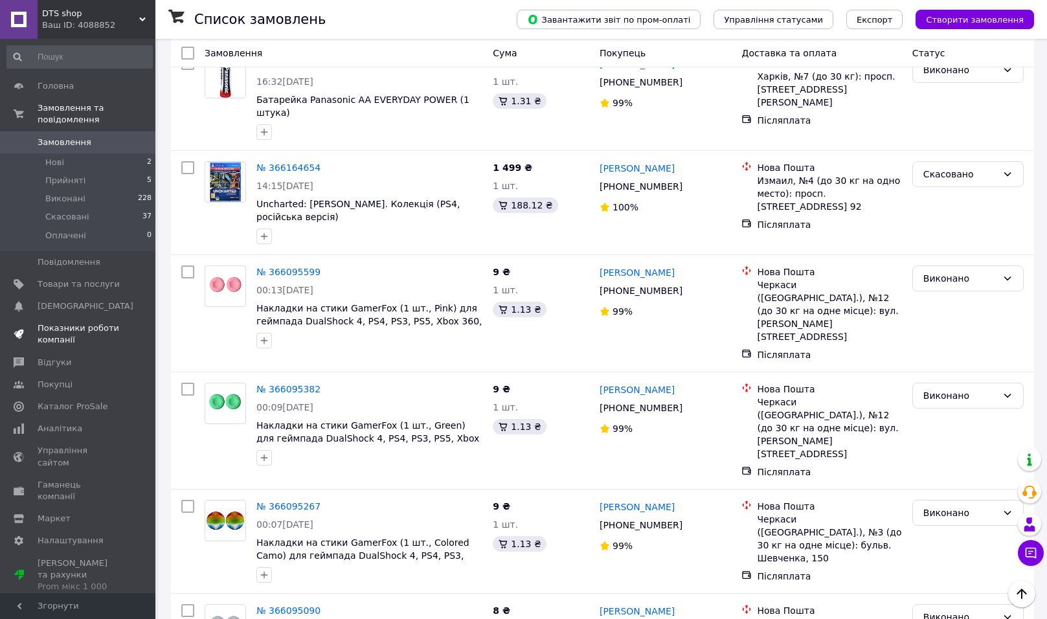
scroll to position [1189, 0]
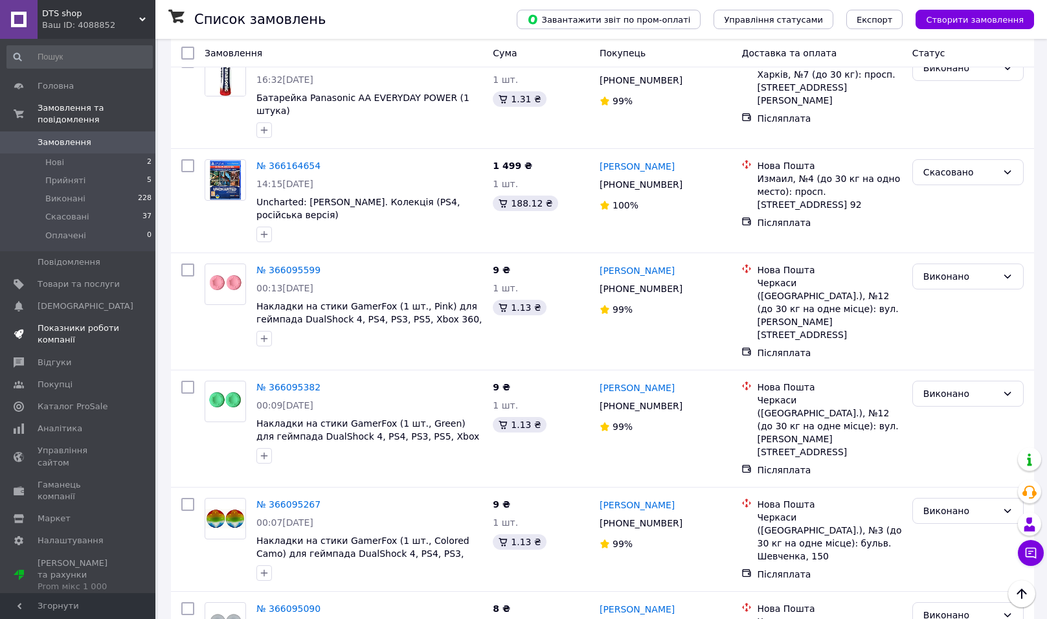
click at [84, 330] on span "Показники роботи компанії" at bounding box center [79, 333] width 82 height 23
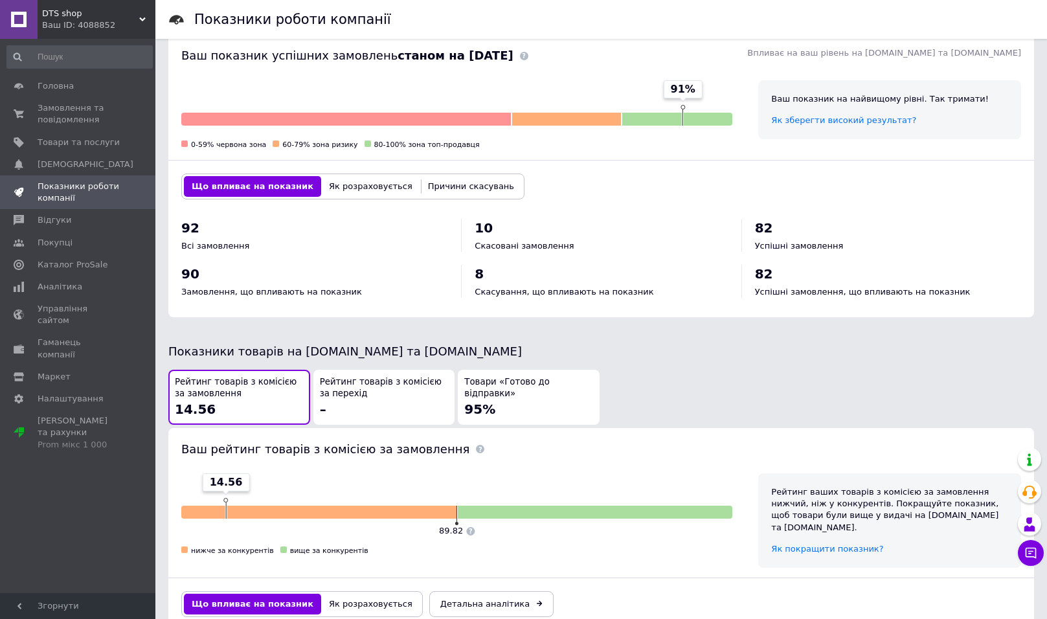
scroll to position [398, 0]
